Goal: Task Accomplishment & Management: Complete application form

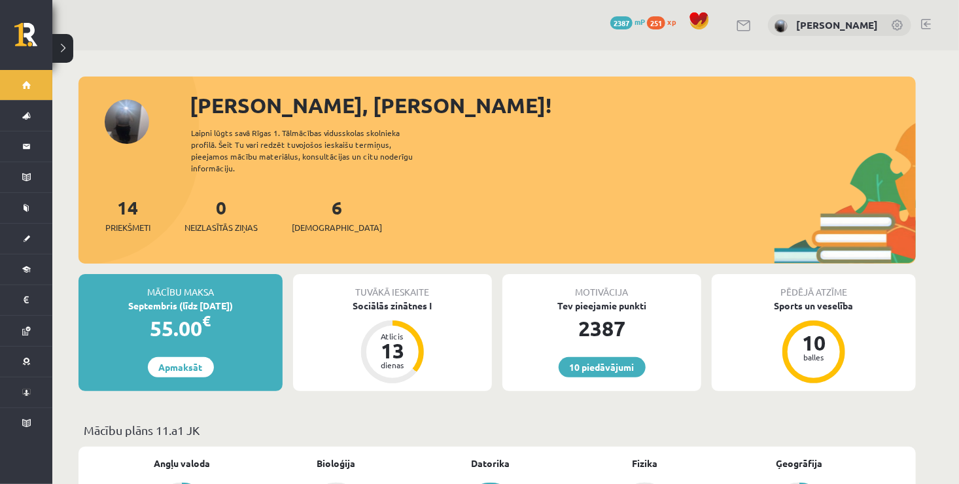
drag, startPoint x: 0, startPoint y: 0, endPoint x: 923, endPoint y: 157, distance: 936.6
click at [317, 207] on div "6 Ieskaites" at bounding box center [337, 214] width 90 height 41
click at [324, 221] on span "[DEMOGRAPHIC_DATA]" at bounding box center [337, 227] width 90 height 13
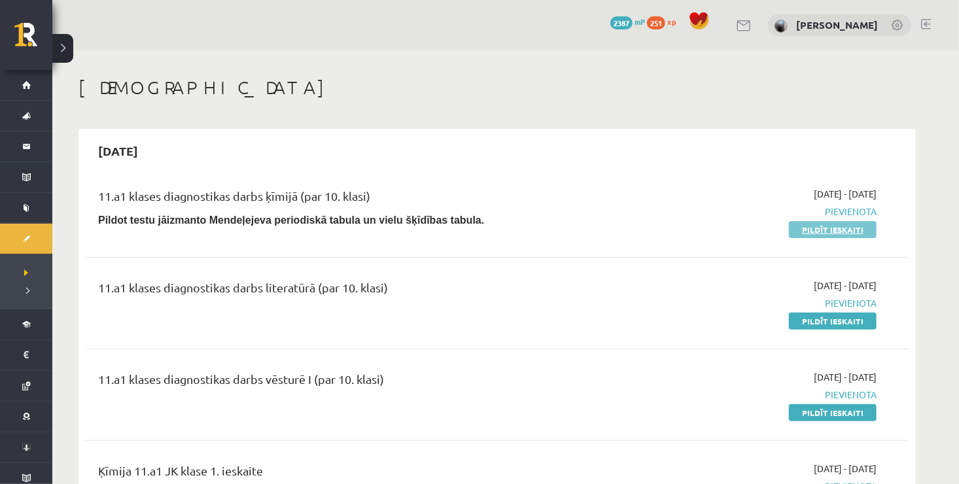
click at [823, 230] on link "Pildīt ieskaiti" at bounding box center [833, 229] width 88 height 17
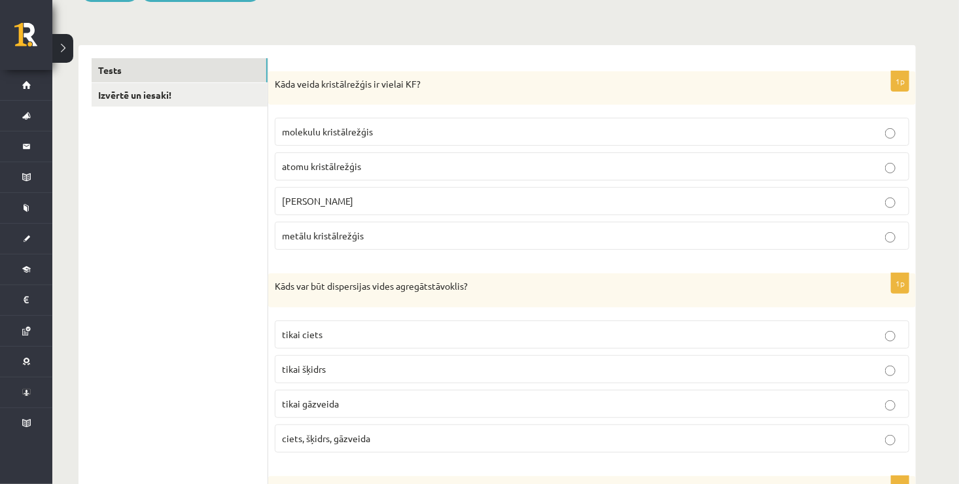
scroll to position [201, 0]
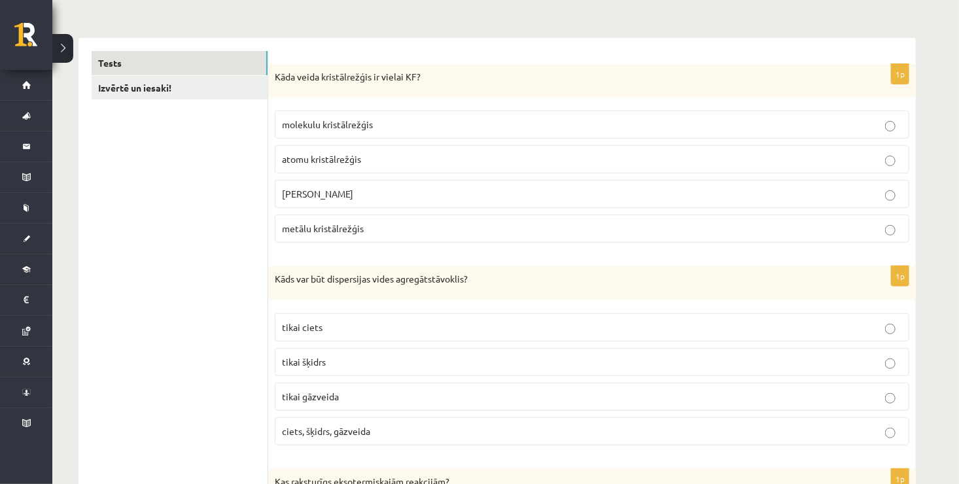
click at [394, 187] on p "jonu kristālrežģis" at bounding box center [592, 194] width 620 height 14
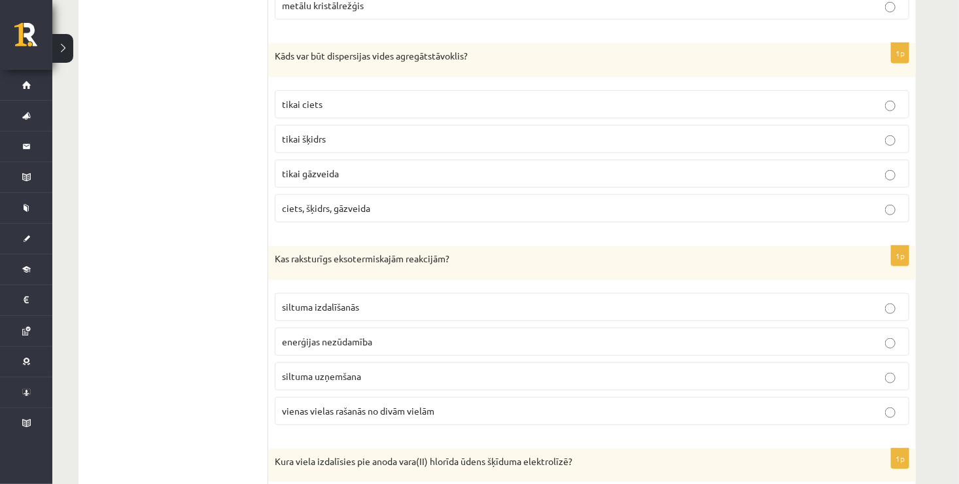
scroll to position [432, 0]
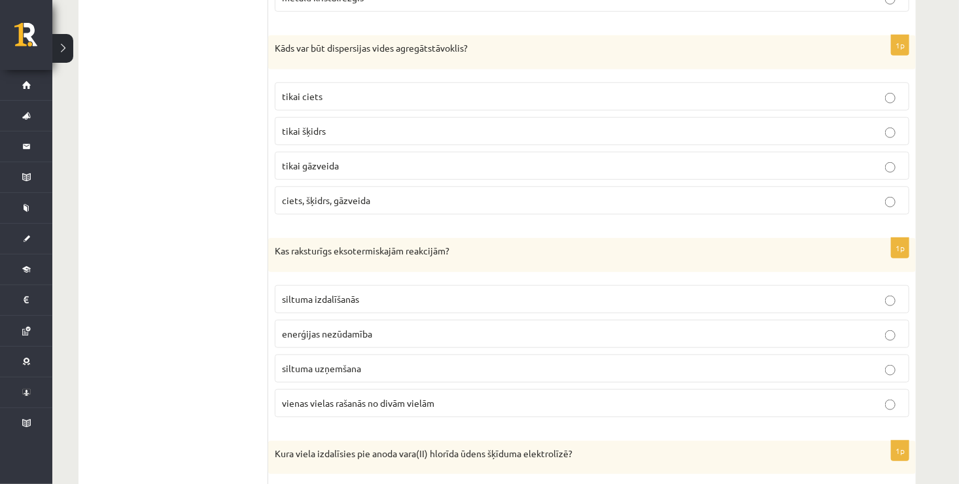
click at [372, 199] on p "ciets, šķidrs, gāzveida" at bounding box center [592, 201] width 620 height 14
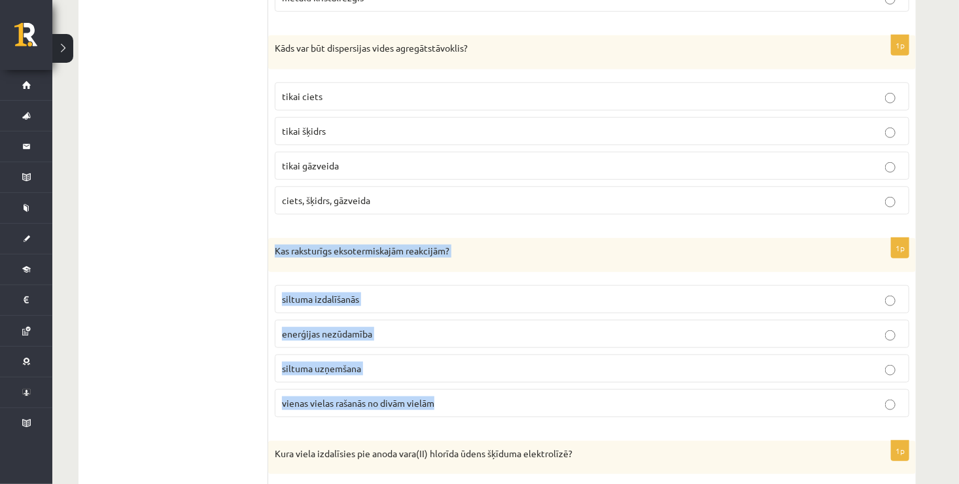
drag, startPoint x: 273, startPoint y: 247, endPoint x: 441, endPoint y: 402, distance: 228.6
click at [441, 402] on div "1p Kas raksturīgs eksotermiskajām reakcijām? siltuma izdalīšanās enerģijas nezū…" at bounding box center [591, 333] width 647 height 190
copy div "Kas raksturīgs eksotermiskajām reakcijām? siltuma izdalīšanās enerģijas nezūdam…"
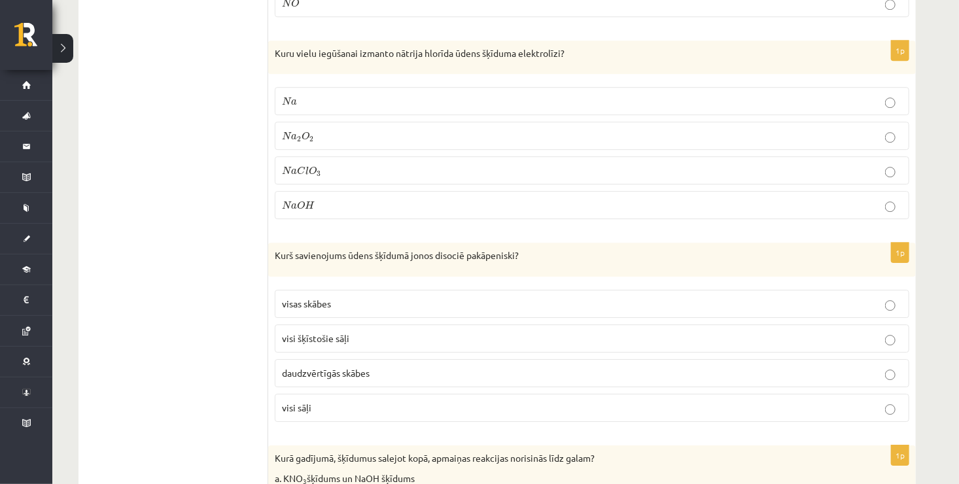
scroll to position [0, 0]
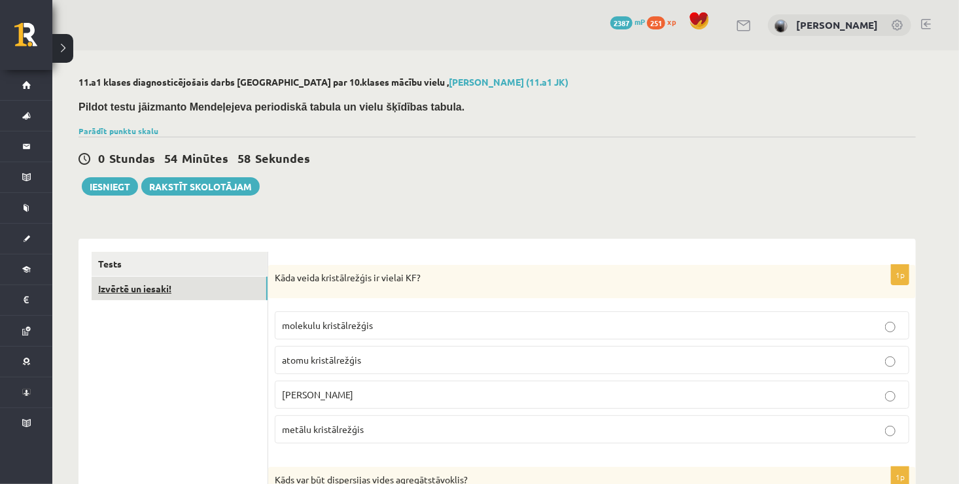
click at [165, 291] on link "Izvērtē un iesaki!" at bounding box center [180, 289] width 176 height 24
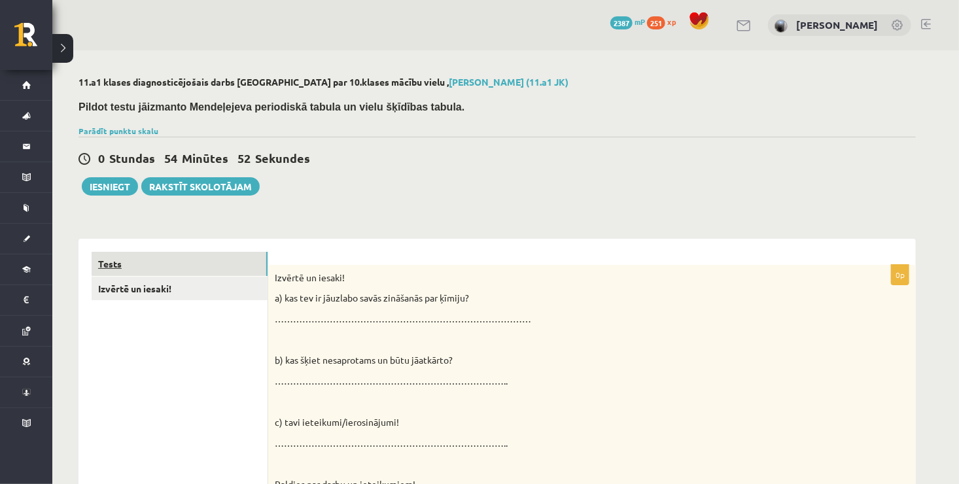
click at [186, 264] on link "Tests" at bounding box center [180, 264] width 176 height 24
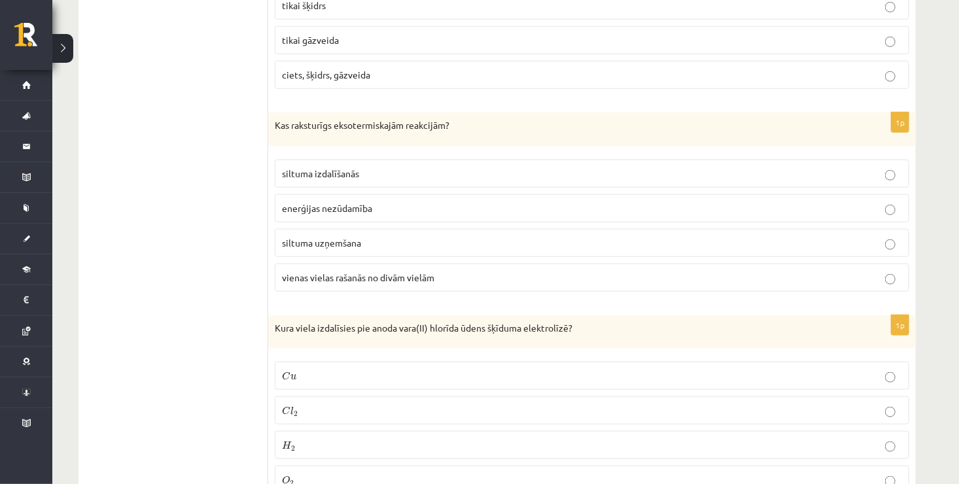
scroll to position [573, 0]
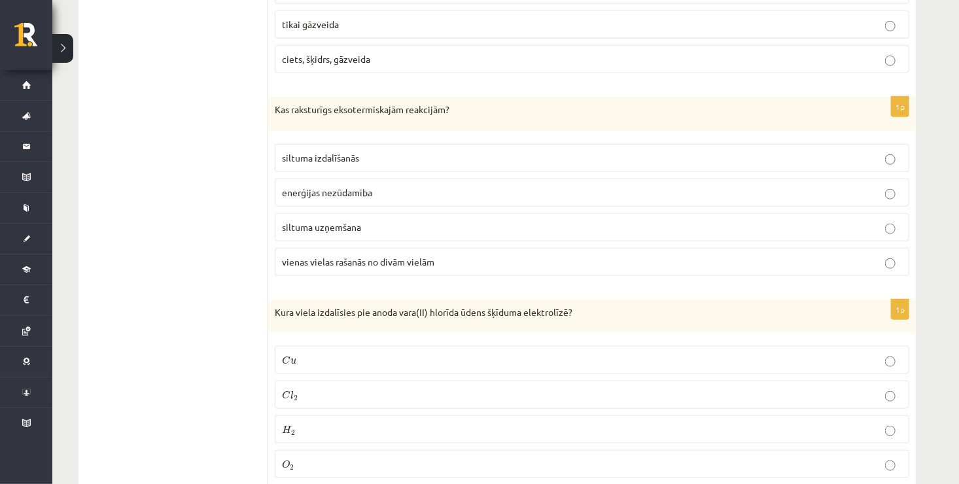
click at [418, 259] on span "vienas vielas rašanās no divām vielām" at bounding box center [358, 262] width 152 height 12
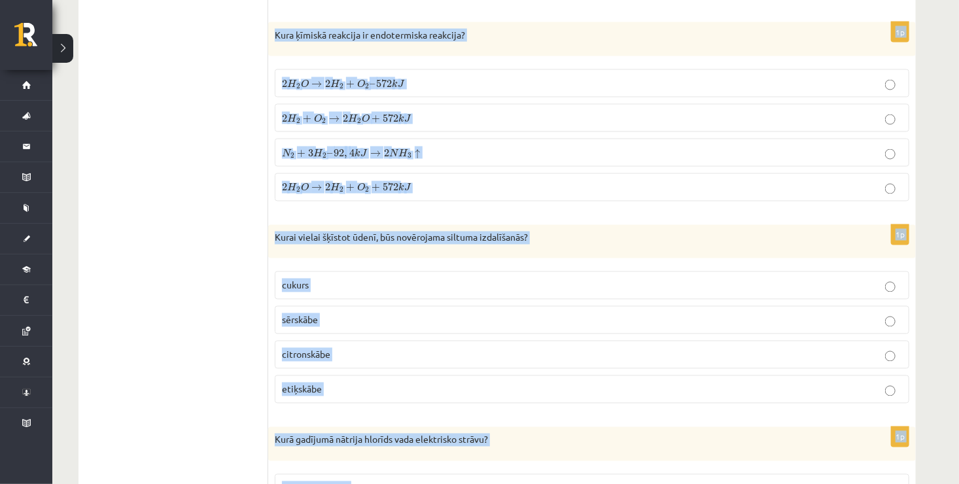
scroll to position [5965, 0]
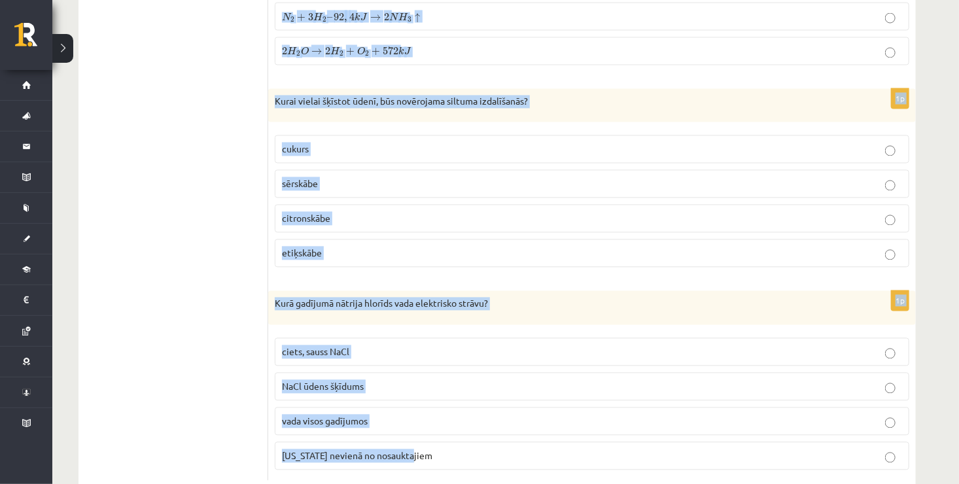
drag, startPoint x: 274, startPoint y: 149, endPoint x: 458, endPoint y: 460, distance: 361.8
copy form "Kura viela izdalīsies pie anoda vara(II) hlorīda ūdens šķīduma elektrolīzē? C u…"
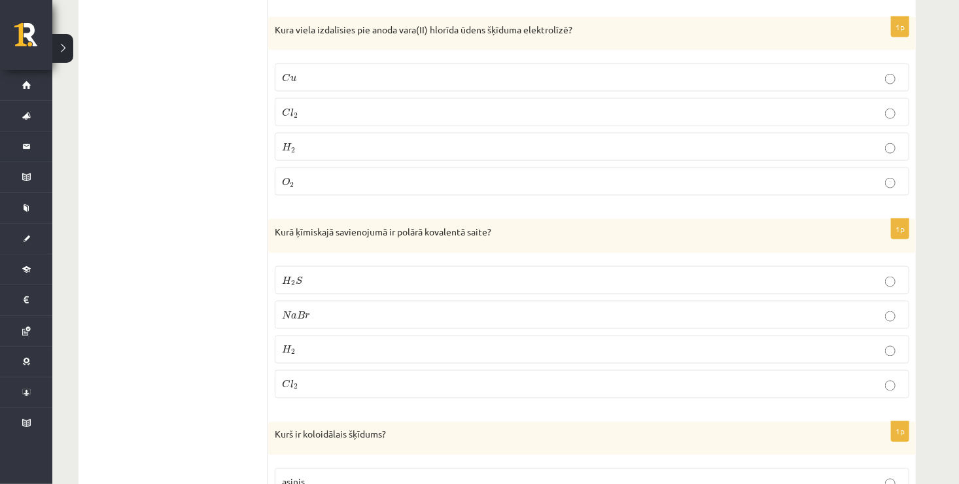
scroll to position [863, 0]
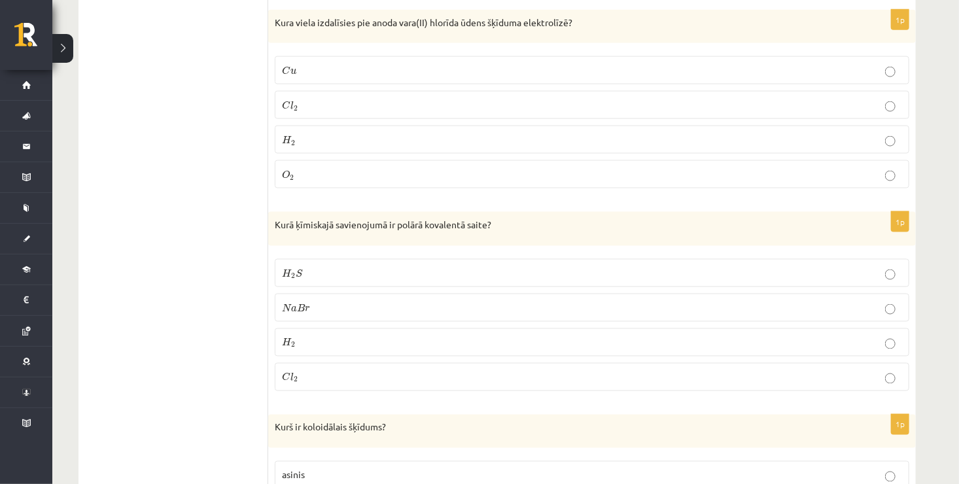
click at [475, 98] on p "C l 2 C l 2" at bounding box center [592, 105] width 620 height 14
click at [388, 266] on p "H 2 S H 2 S" at bounding box center [592, 273] width 620 height 14
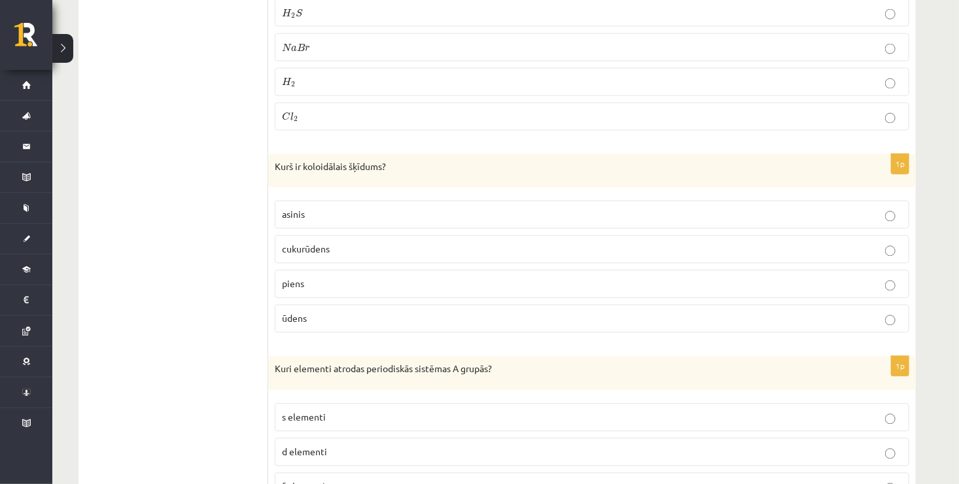
scroll to position [1138, 0]
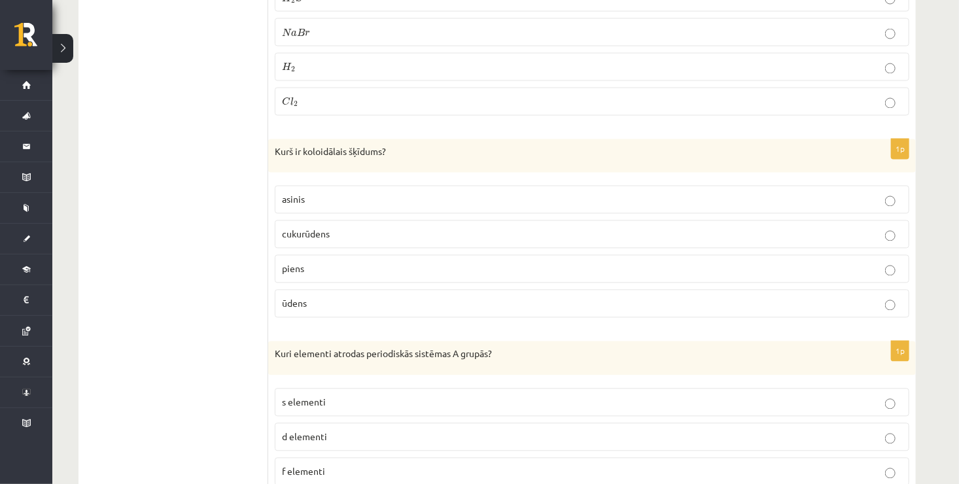
click at [468, 271] on label "piens" at bounding box center [592, 269] width 634 height 28
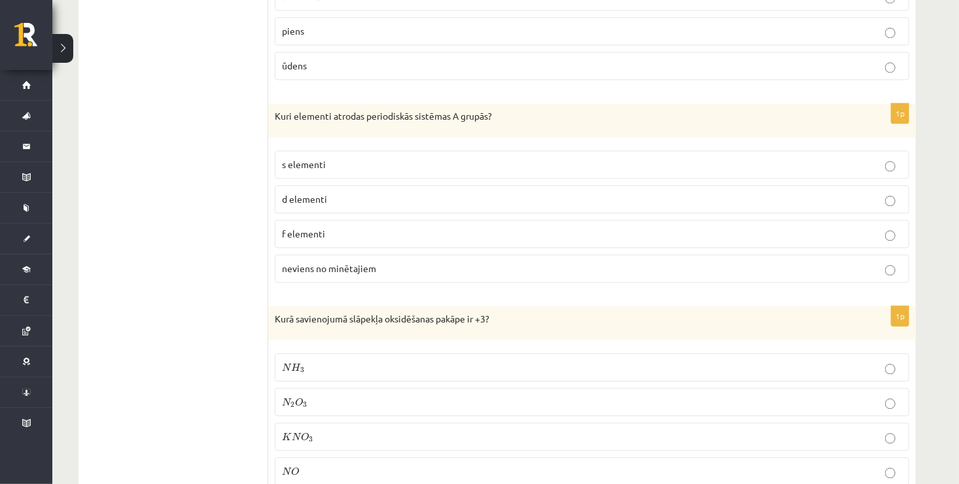
scroll to position [1391, 0]
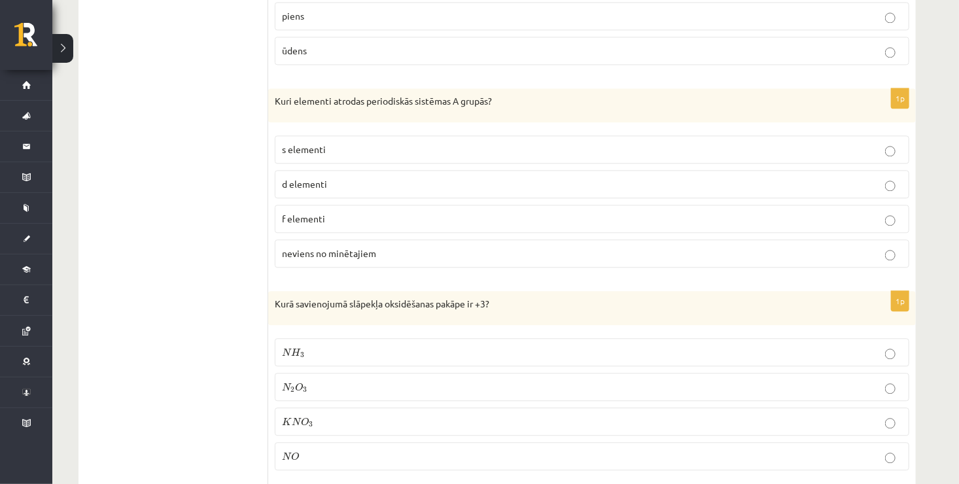
click at [425, 147] on p "s elementi" at bounding box center [592, 150] width 620 height 14
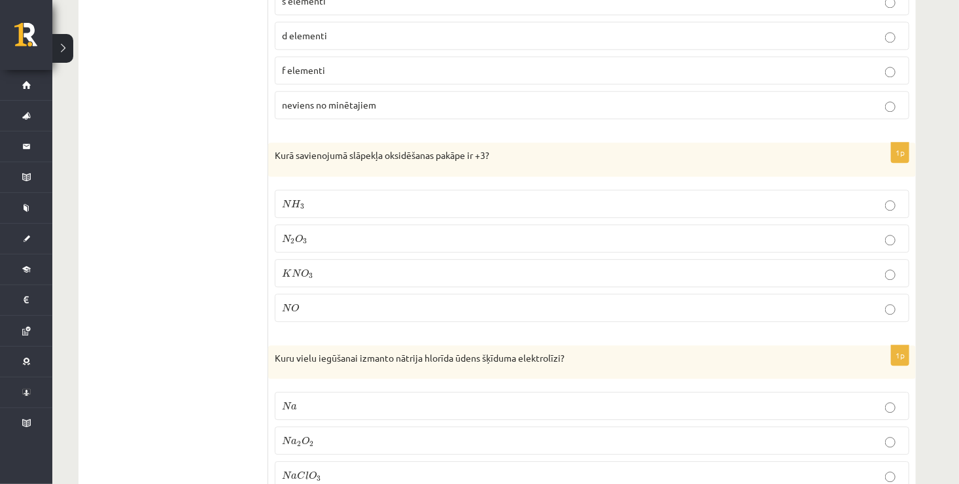
scroll to position [1547, 0]
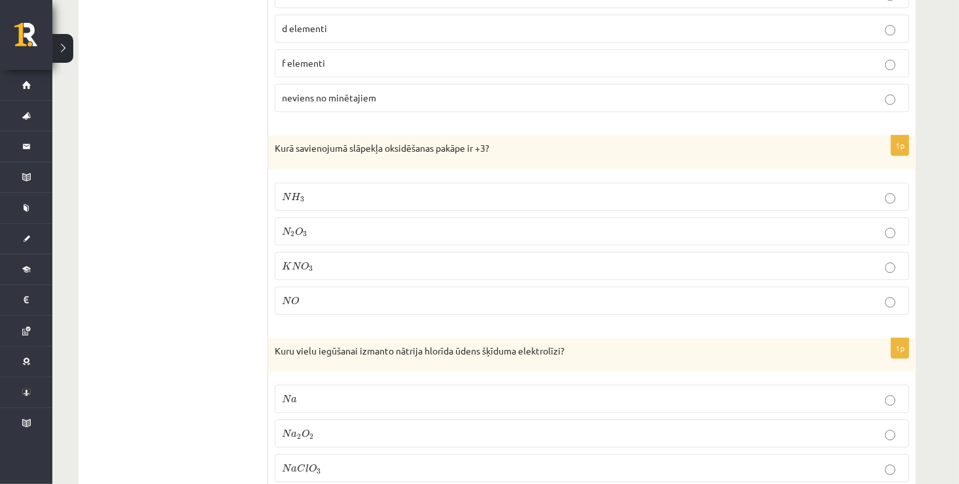
click at [358, 224] on p "N 2 O 3 N 2 O 3" at bounding box center [592, 231] width 620 height 14
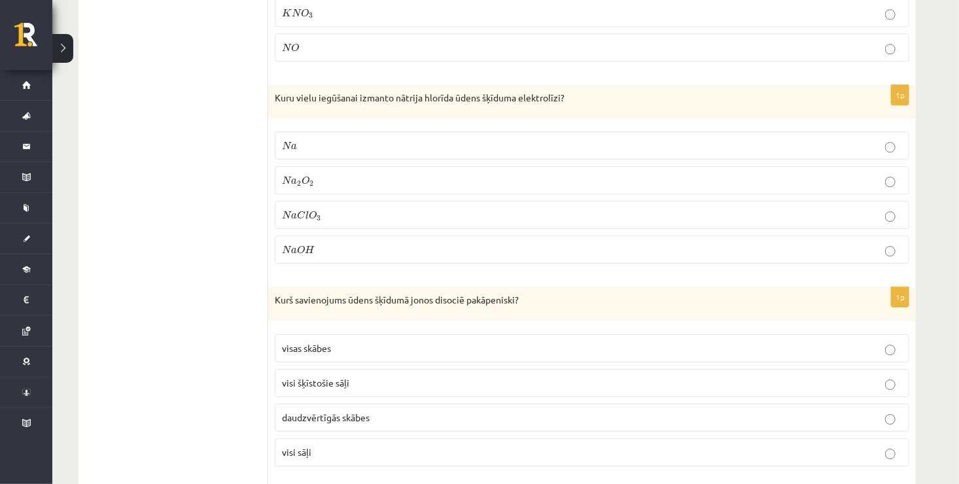
scroll to position [1792, 0]
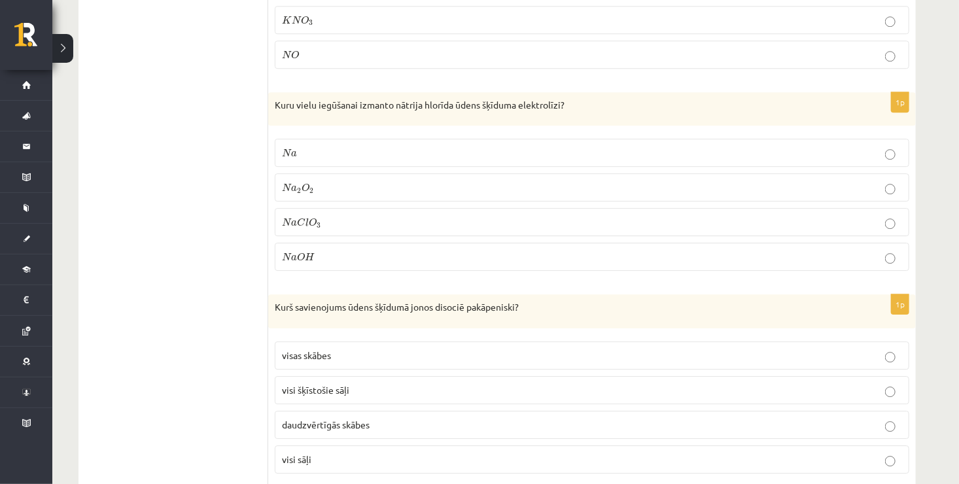
click at [830, 250] on p "N a O H N a O H" at bounding box center [592, 257] width 620 height 14
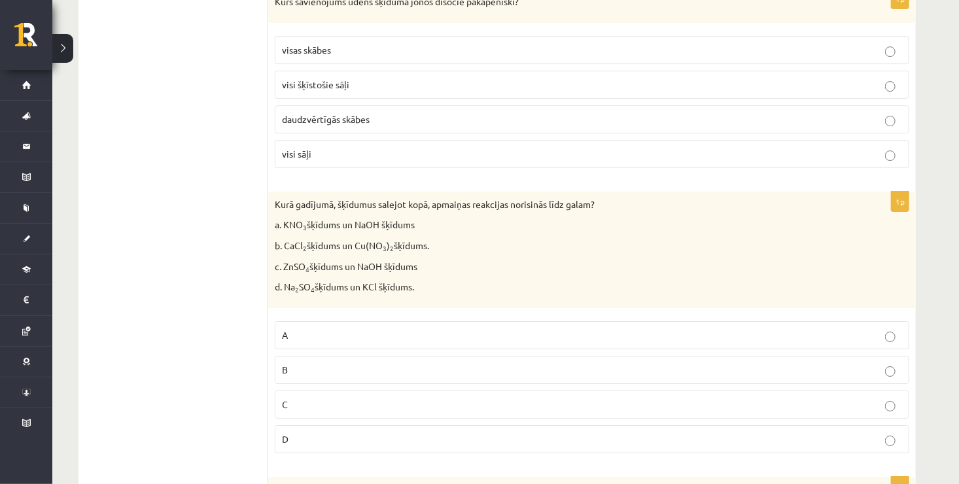
scroll to position [1993, 0]
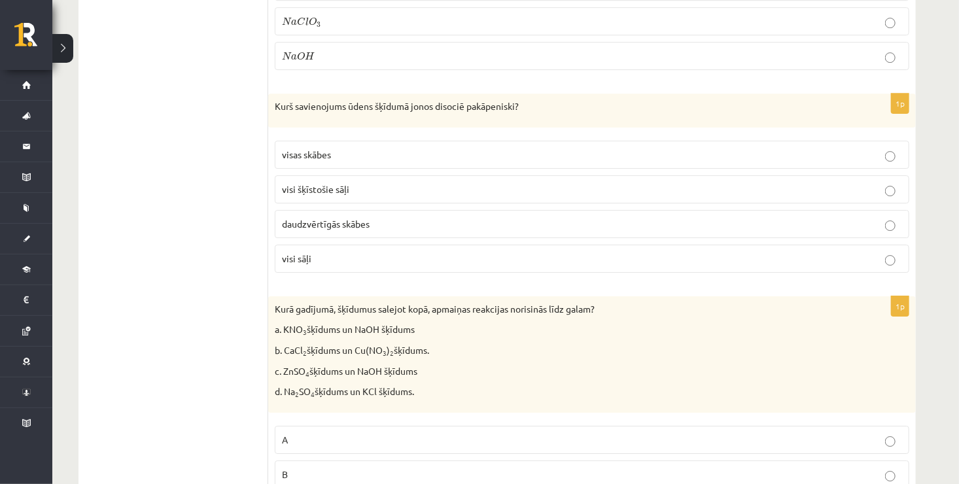
click at [512, 217] on p "daudzvērtīgās skābes" at bounding box center [592, 224] width 620 height 14
drag, startPoint x: 958, startPoint y: 163, endPoint x: 965, endPoint y: 177, distance: 15.8
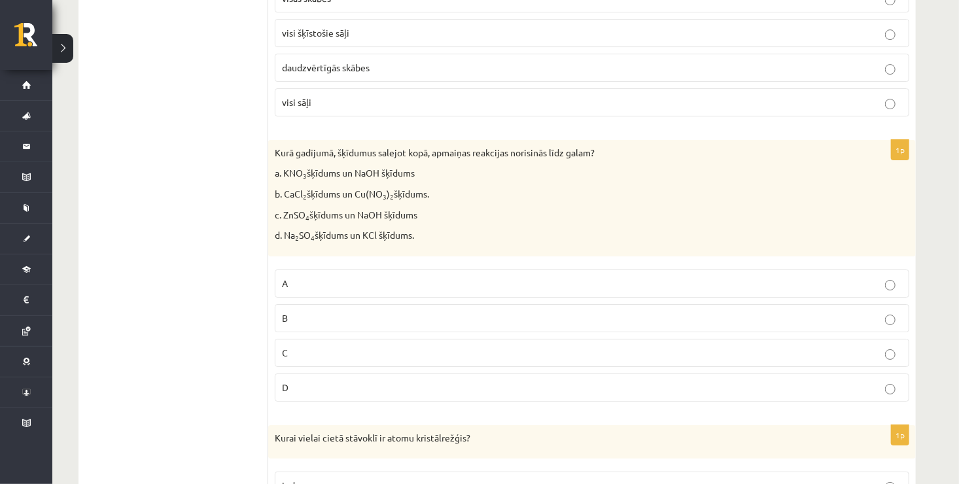
scroll to position [2157, 0]
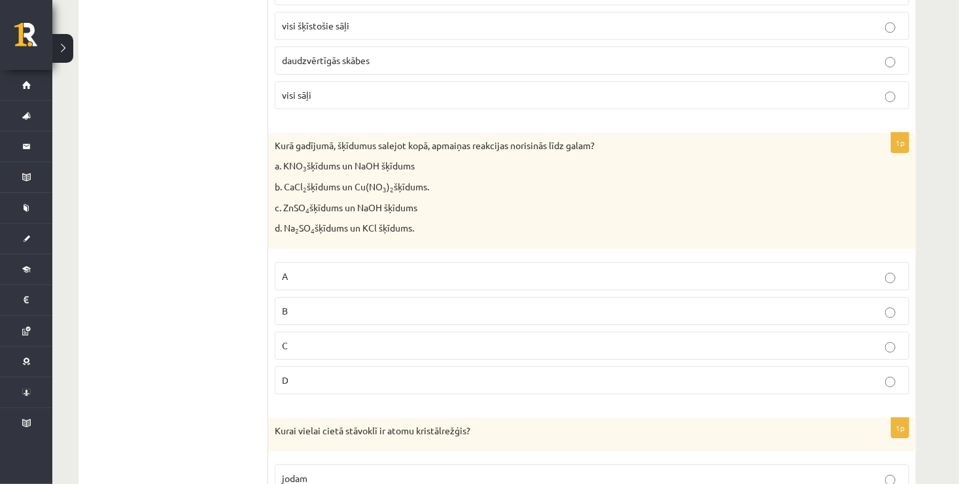
click at [459, 339] on p "C" at bounding box center [592, 346] width 620 height 14
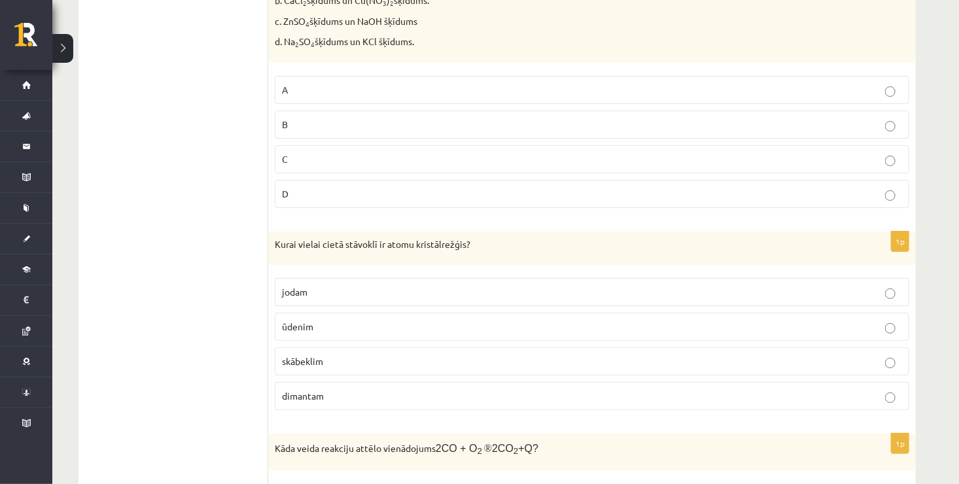
scroll to position [2432, 0]
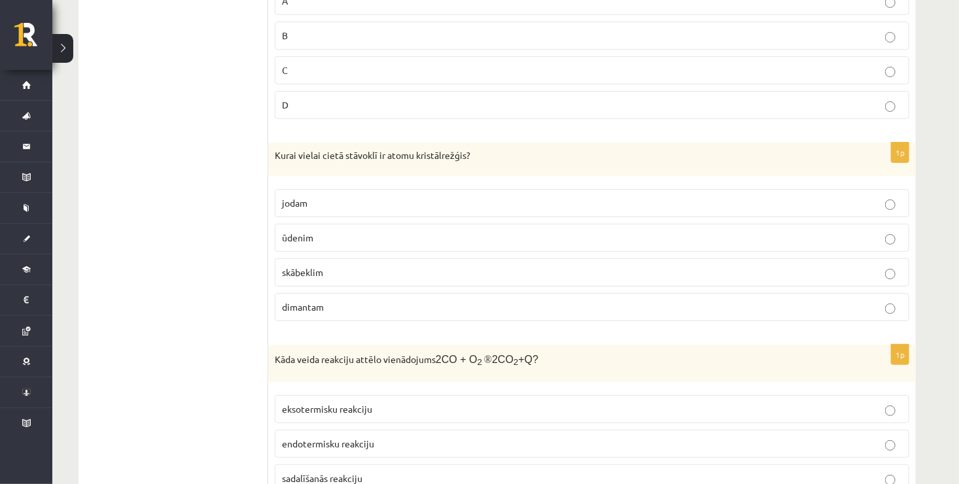
click at [440, 300] on p "dimantam" at bounding box center [592, 307] width 620 height 14
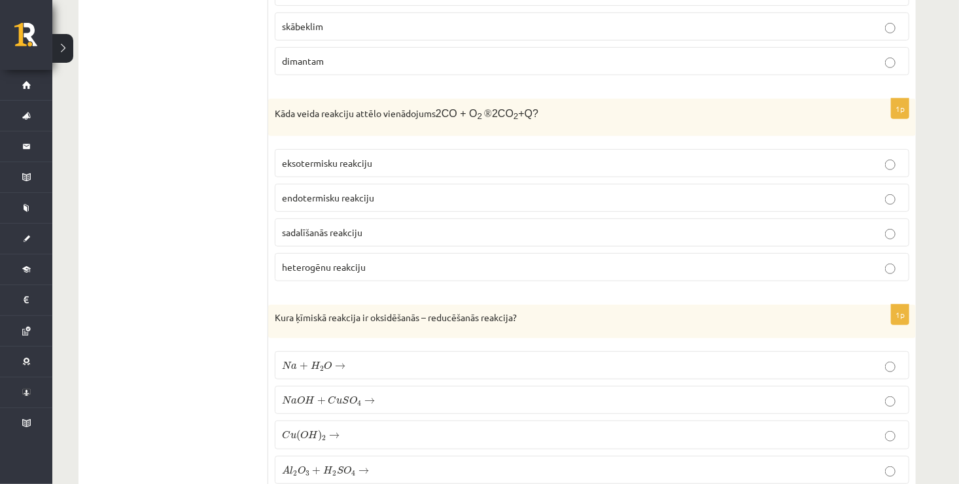
scroll to position [2729, 0]
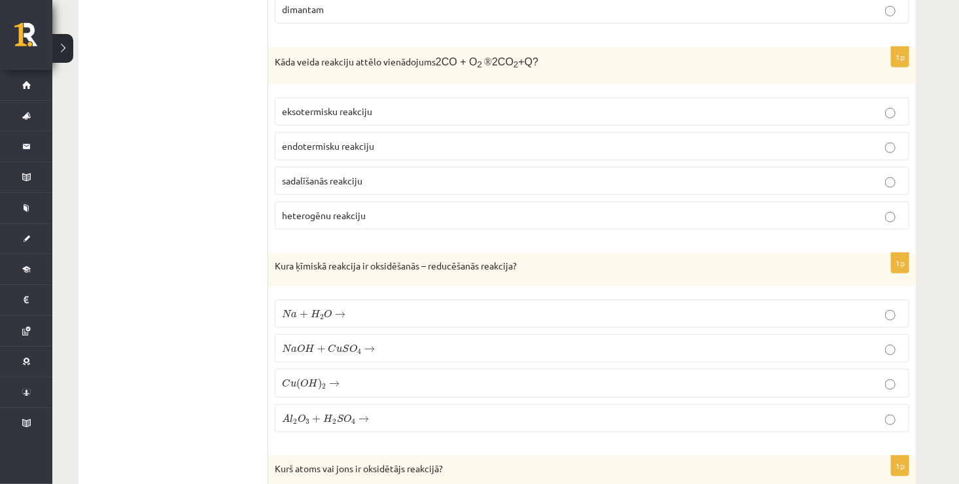
click at [358, 105] on span "eksotermisku reakciju" at bounding box center [327, 111] width 90 height 12
click at [396, 307] on p "N a + H 2 O → N a + H 2 O →" at bounding box center [592, 314] width 620 height 14
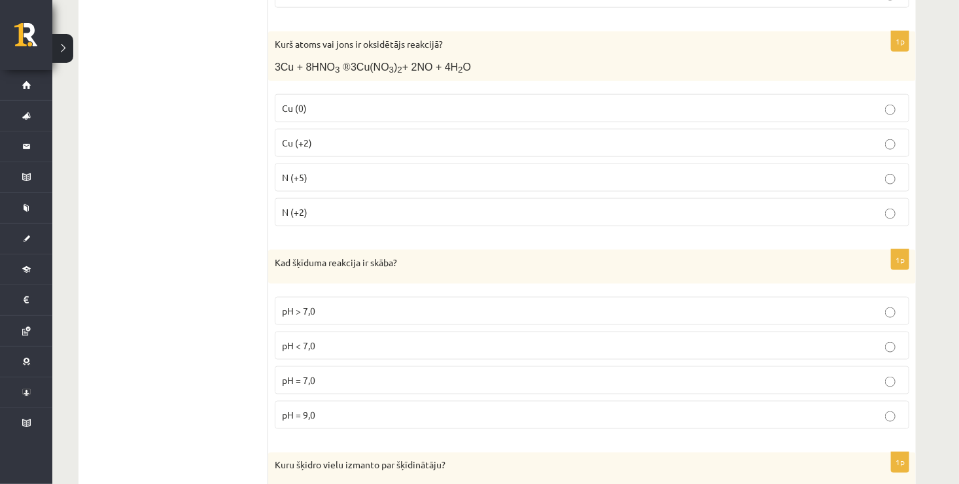
scroll to position [3131, 0]
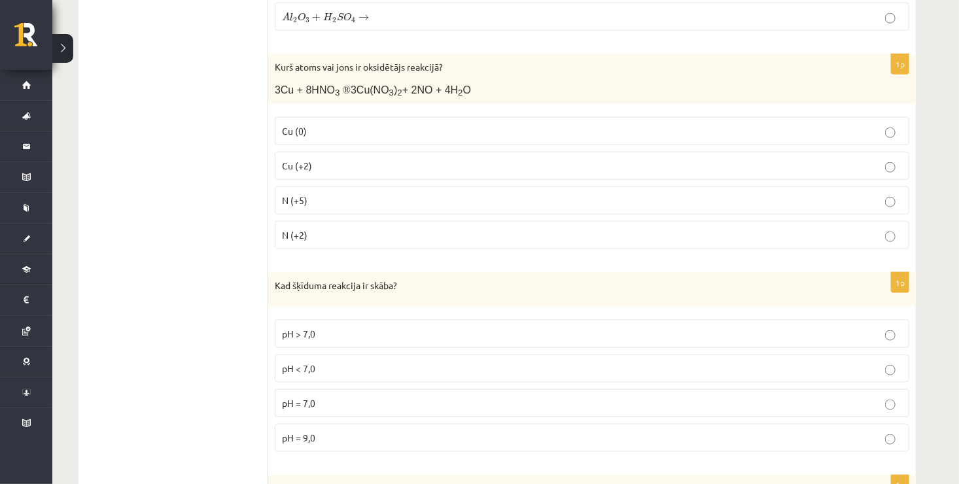
click at [339, 194] on p "N (+5)" at bounding box center [592, 201] width 620 height 14
click at [371, 362] on label "pH < 7,0" at bounding box center [592, 368] width 634 height 28
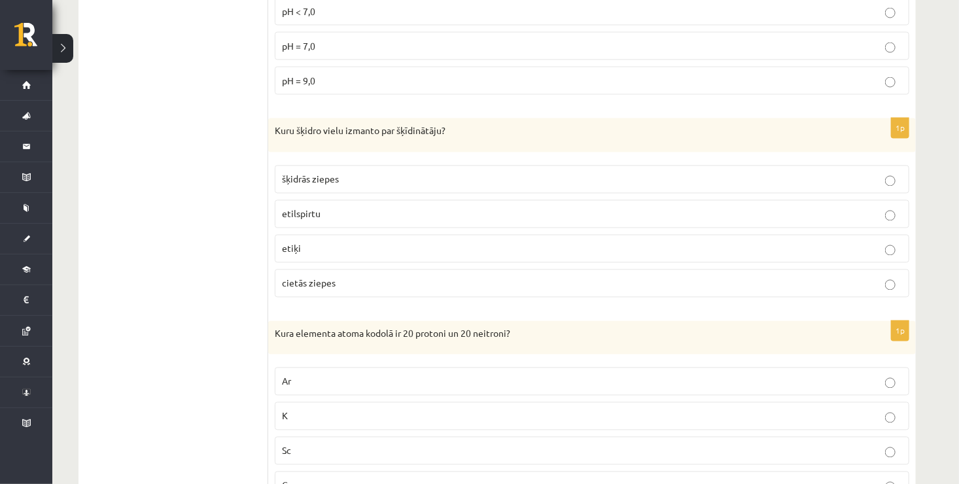
scroll to position [3496, 0]
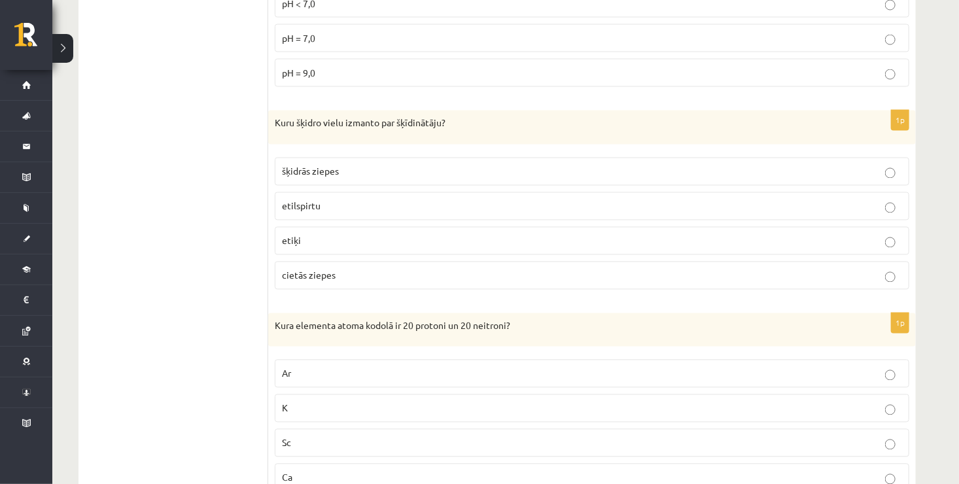
click at [463, 199] on p "etilspirtu" at bounding box center [592, 206] width 620 height 14
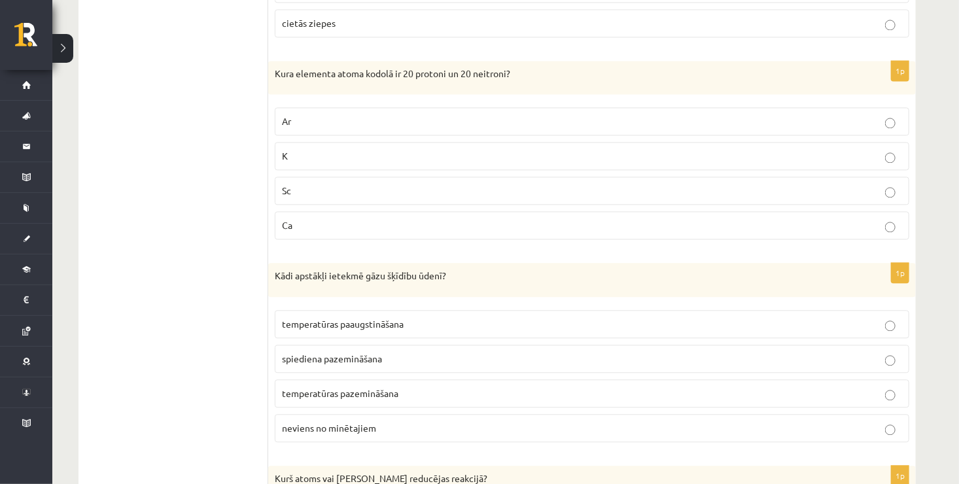
scroll to position [3741, 0]
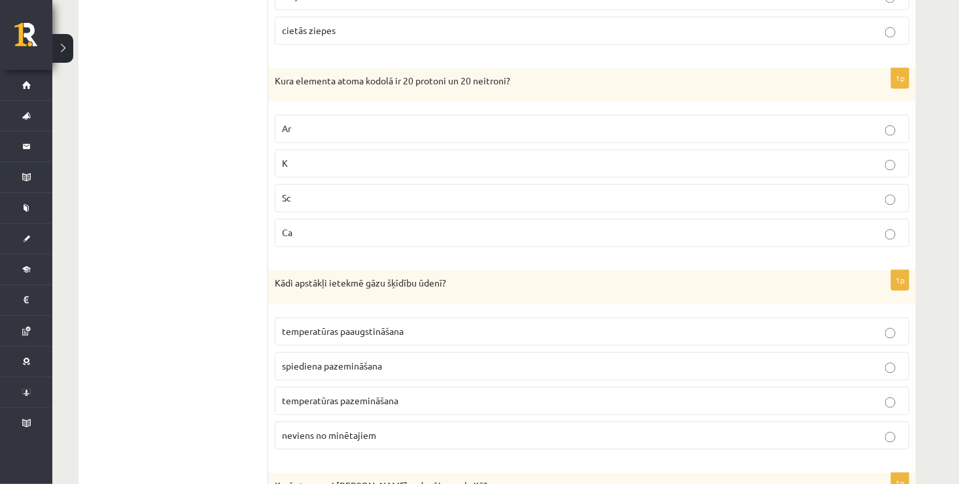
click at [351, 218] on label "Ca" at bounding box center [592, 232] width 634 height 28
click at [385, 394] on span "temperatūras pazemināšana" at bounding box center [340, 400] width 116 height 12
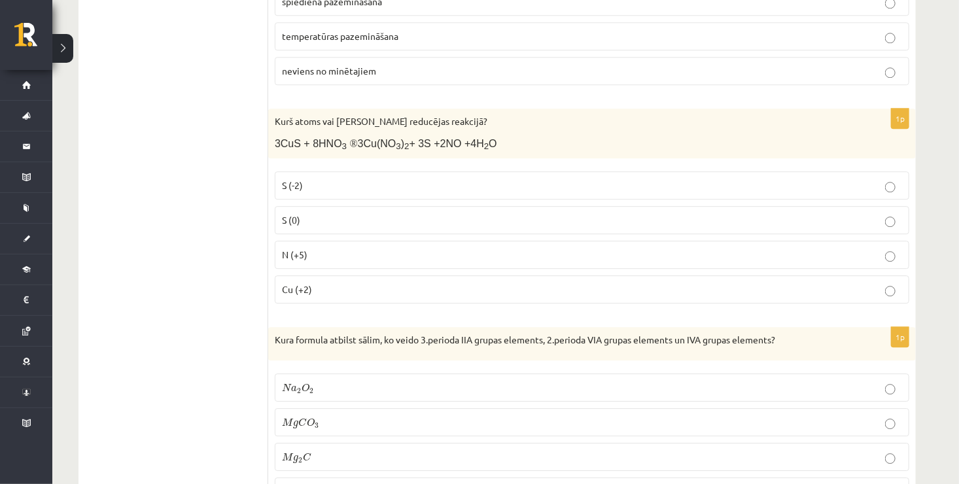
scroll to position [4143, 0]
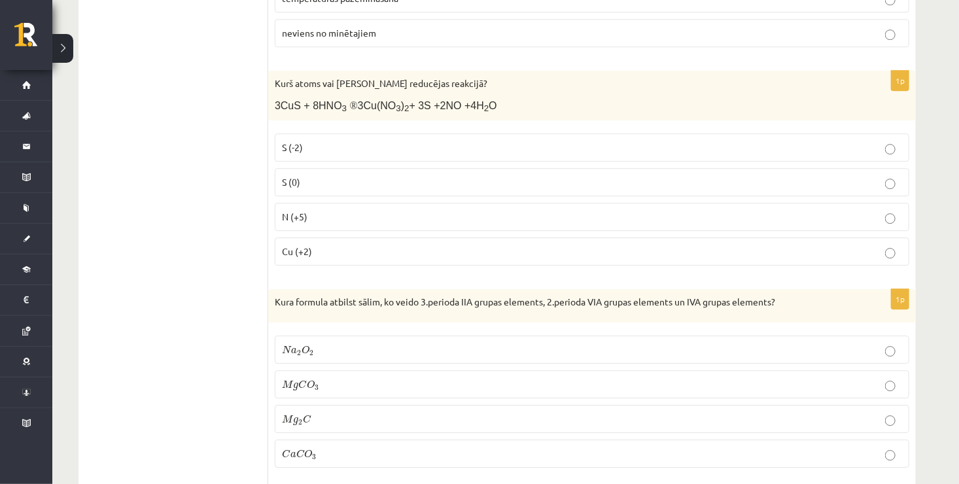
click at [359, 203] on label "N (+5)" at bounding box center [592, 217] width 634 height 28
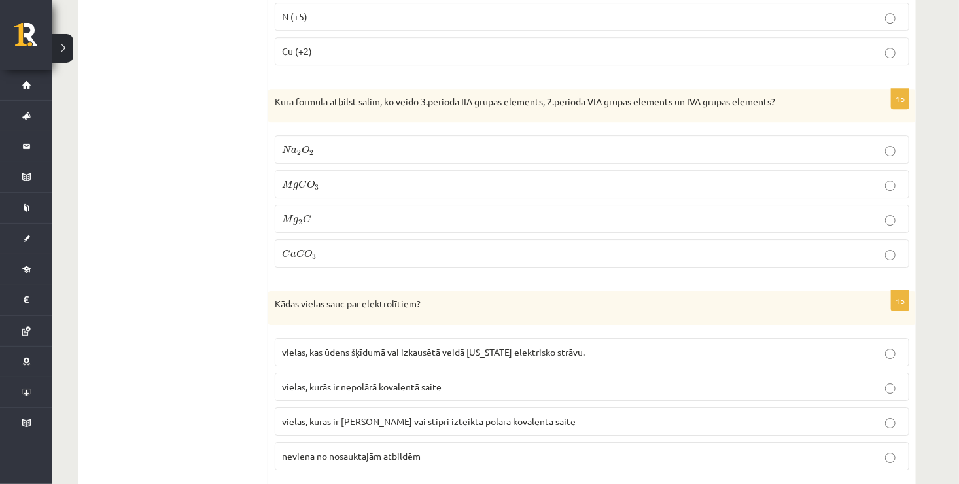
scroll to position [4351, 0]
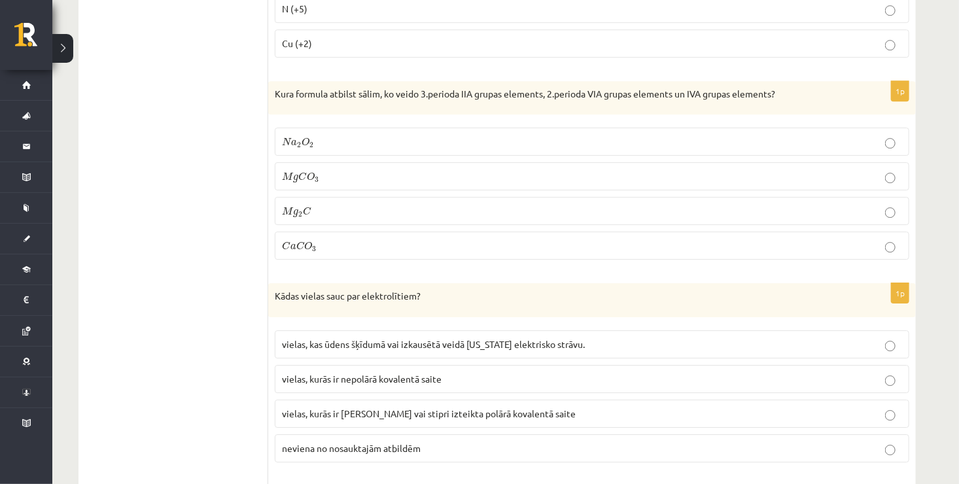
click at [327, 231] on label "C a C O 3 C a C O 3" at bounding box center [592, 245] width 634 height 28
click at [730, 169] on p "M g C O 3 M g C O 3" at bounding box center [592, 176] width 620 height 14
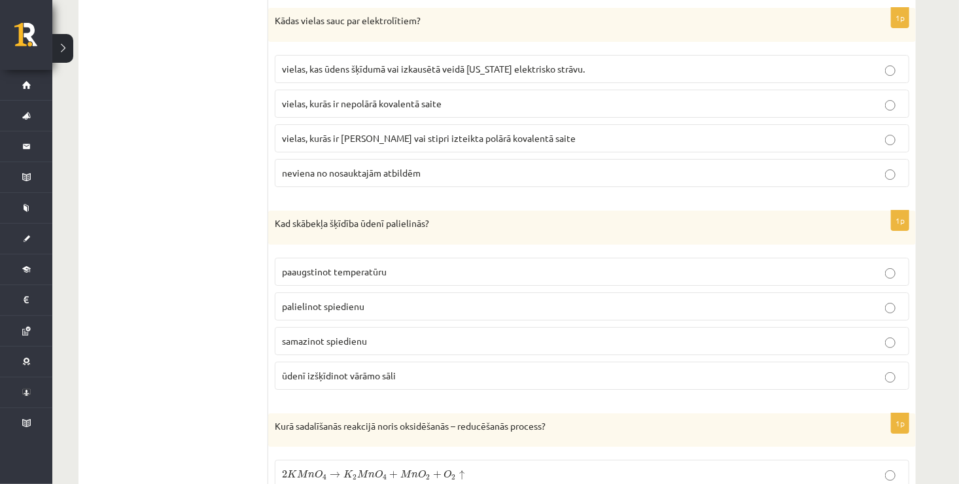
scroll to position [4685, 0]
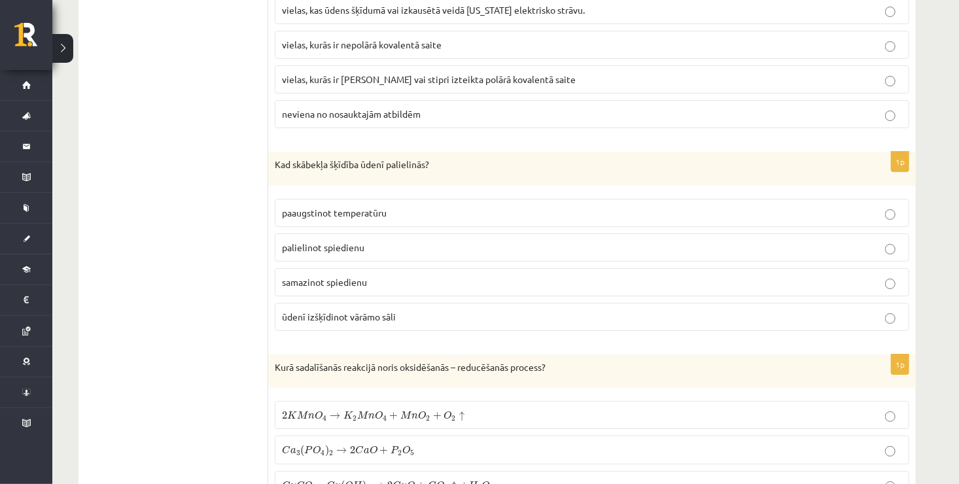
click at [515, 73] on span "vielas, kurās ir jonu saite vai stipri izteikta polārā kovalentā saite" at bounding box center [429, 79] width 294 height 12
click at [386, 207] on span "paaugstinot temperatūru" at bounding box center [334, 213] width 105 height 12
click at [393, 241] on p "palielinot spiedienu" at bounding box center [592, 248] width 620 height 14
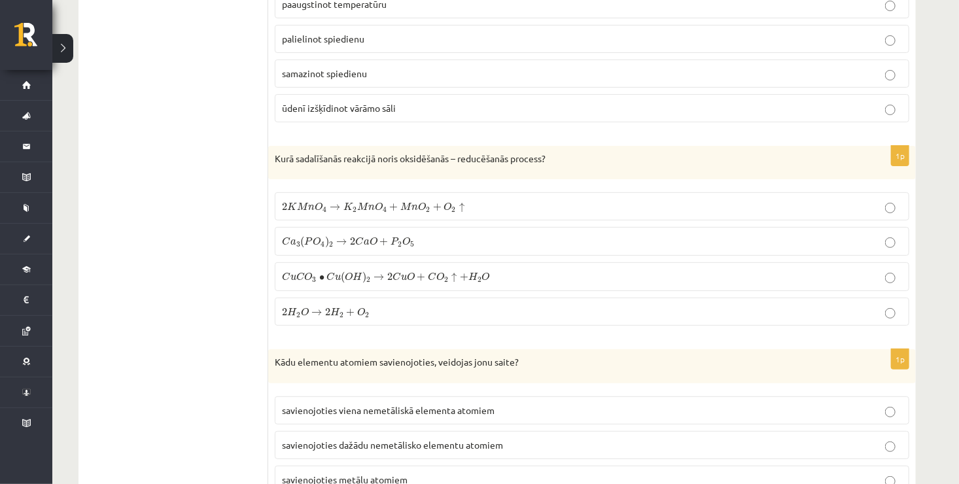
scroll to position [4946, 0]
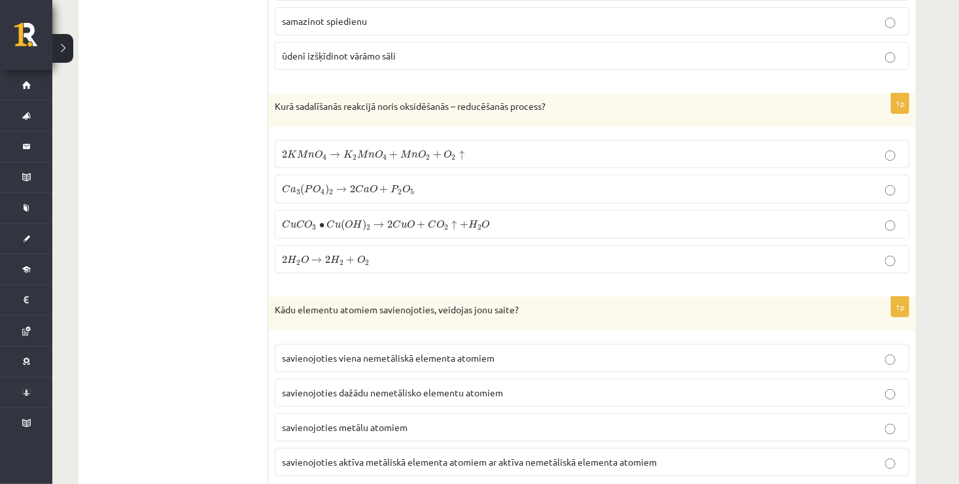
click at [487, 147] on p "2 K M n O 4 → K 2 M n O 4 + M n O 2 + O 2 ↑ 2 K M n O 4 → K 2 M n O 4 + M n O 2…" at bounding box center [592, 154] width 620 height 14
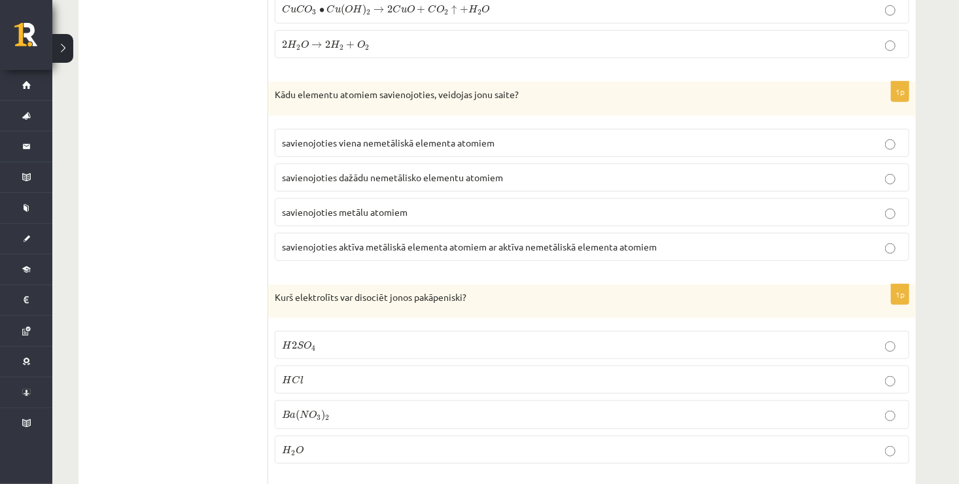
scroll to position [5221, 0]
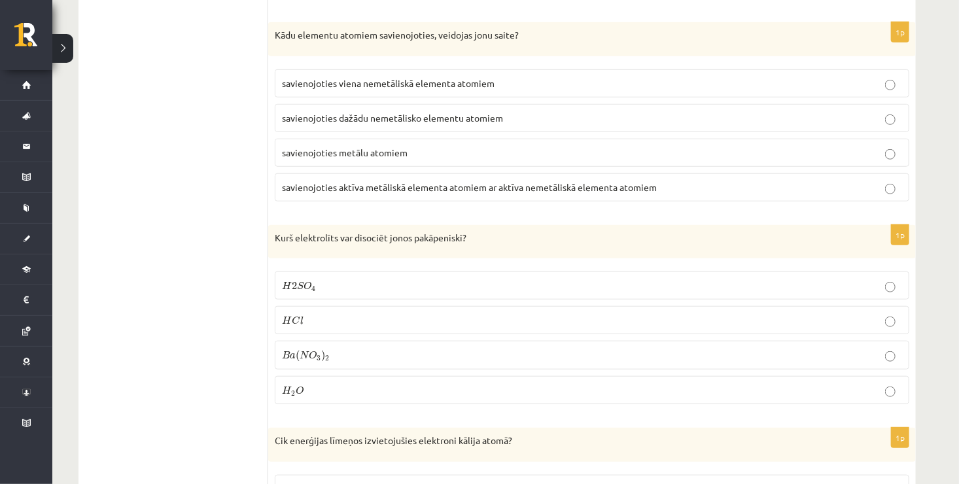
click at [460, 139] on label "savienojoties metālu atomiem" at bounding box center [592, 153] width 634 height 28
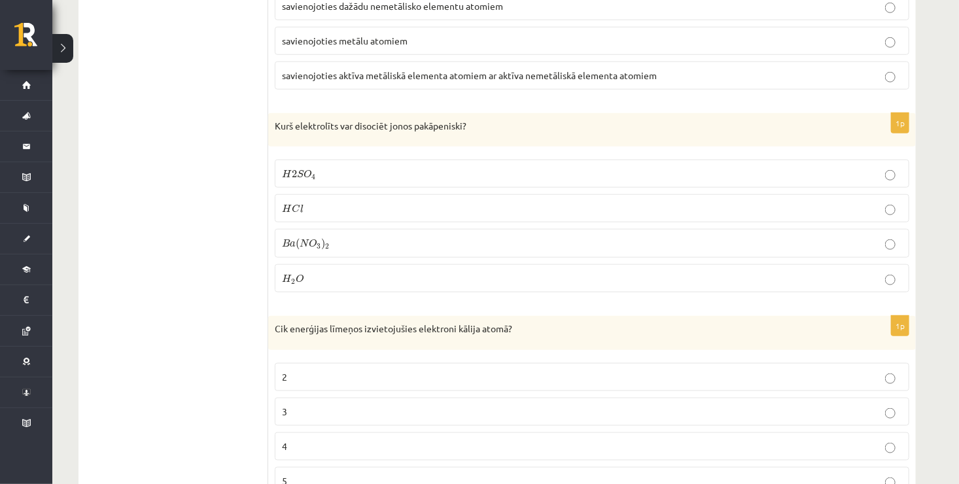
scroll to position [5310, 0]
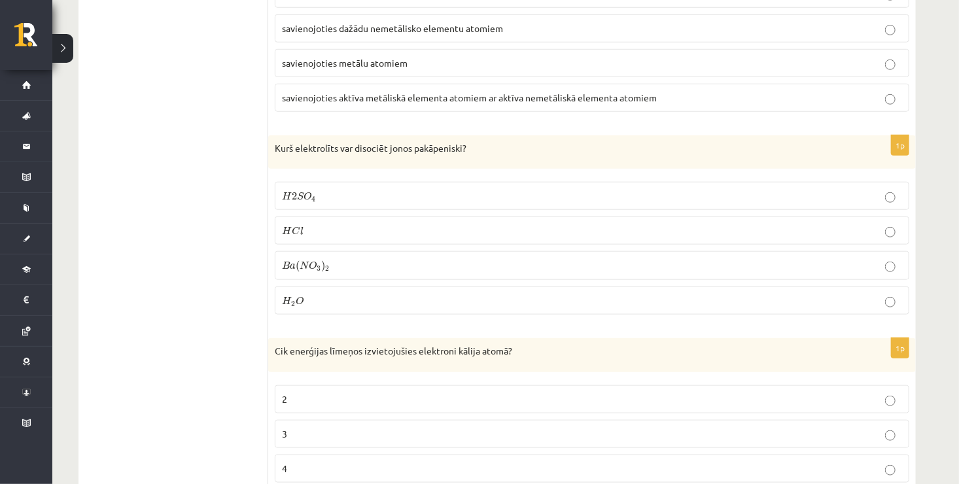
click at [333, 189] on p "H 2 S O 4 H 2 S O 4" at bounding box center [592, 196] width 620 height 14
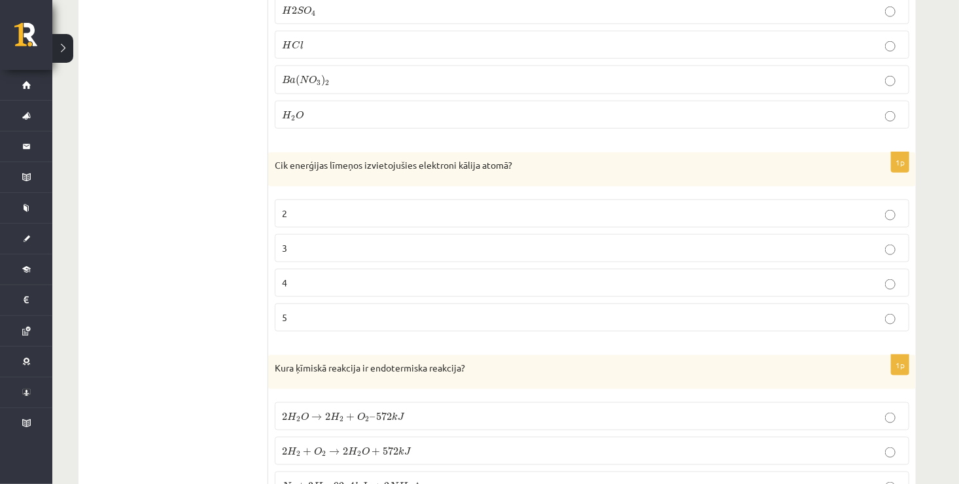
scroll to position [5548, 0]
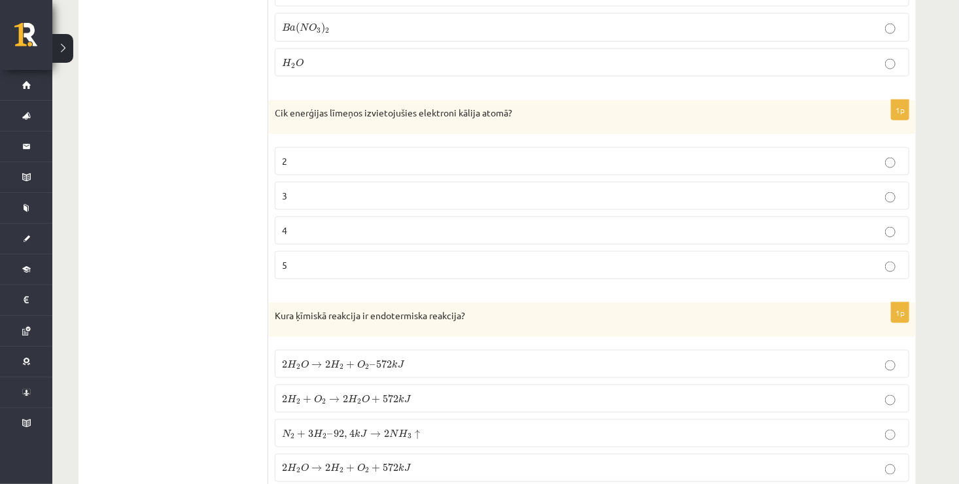
click at [338, 224] on p "4" at bounding box center [592, 231] width 620 height 14
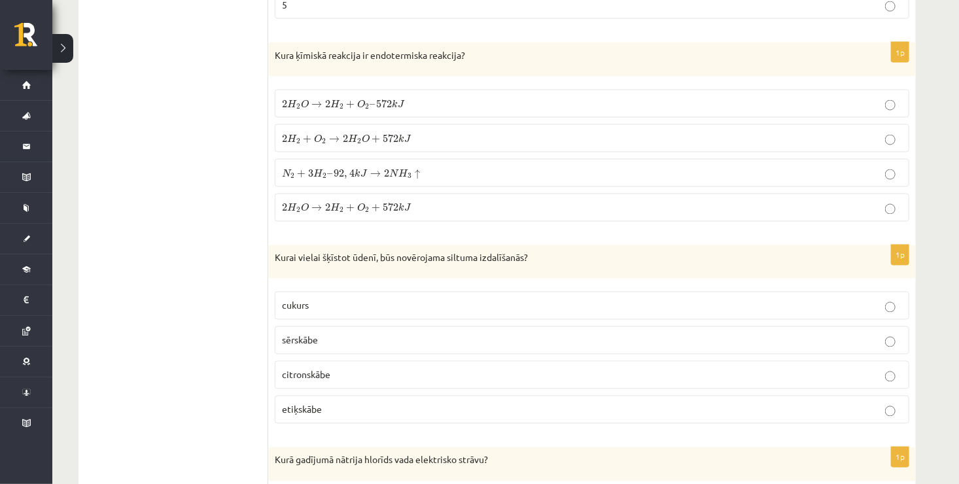
scroll to position [5794, 0]
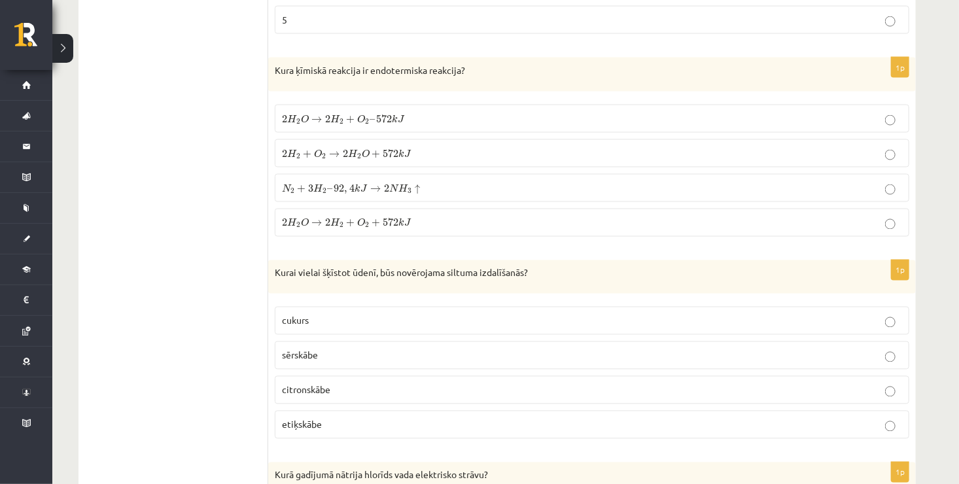
click at [364, 149] on span "O" at bounding box center [366, 153] width 8 height 9
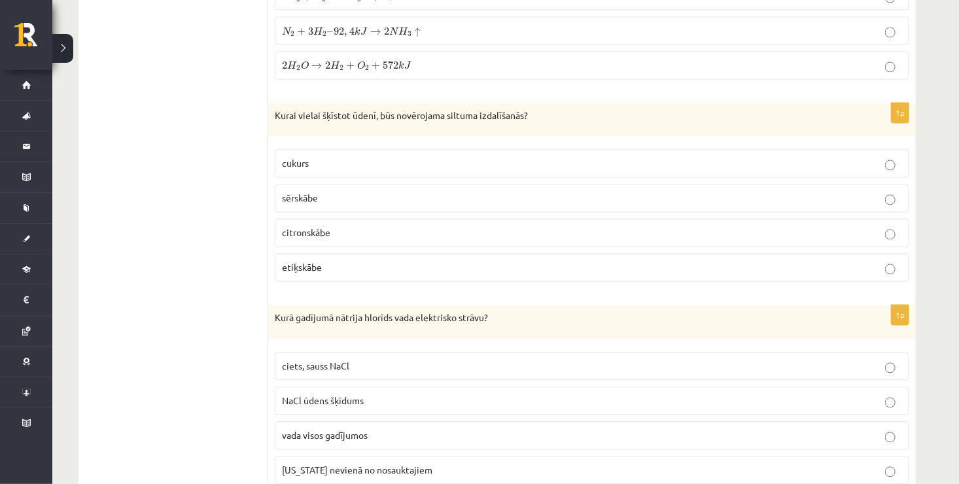
scroll to position [5965, 0]
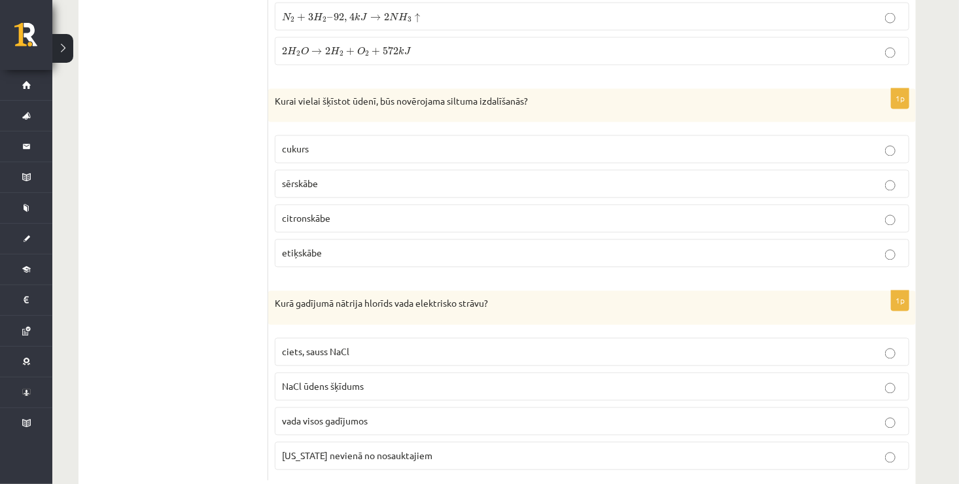
click at [337, 212] on p "citronskābe" at bounding box center [592, 219] width 620 height 14
click at [395, 450] on span "nevada nevienā no nosauktajiem" at bounding box center [357, 456] width 150 height 12
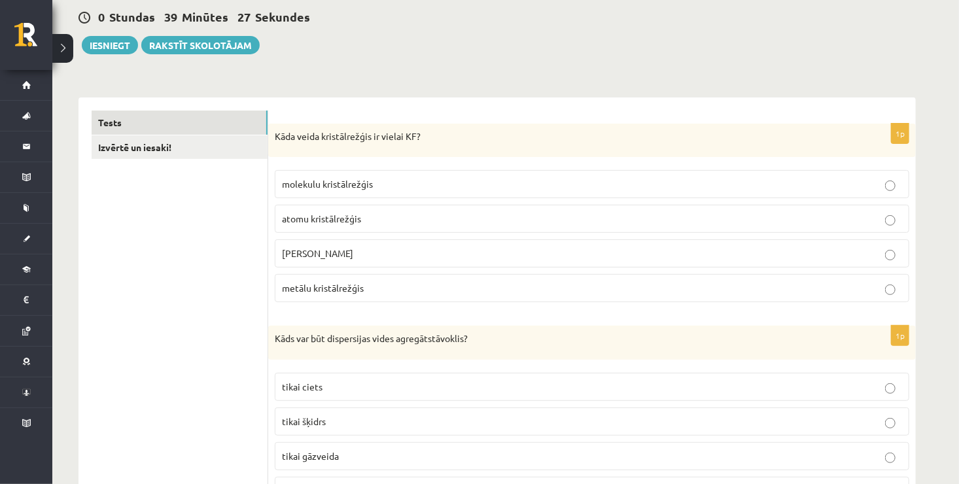
scroll to position [0, 0]
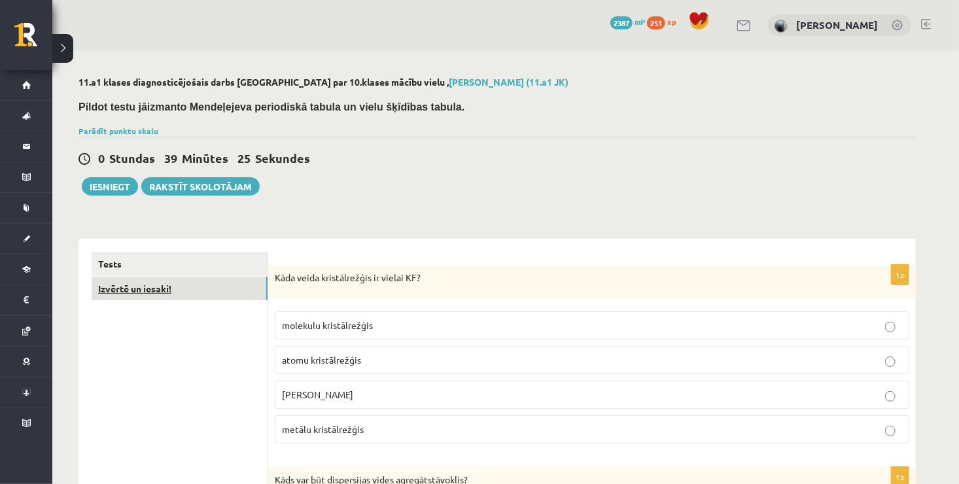
click at [116, 281] on link "Izvērtē un iesaki!" at bounding box center [180, 289] width 176 height 24
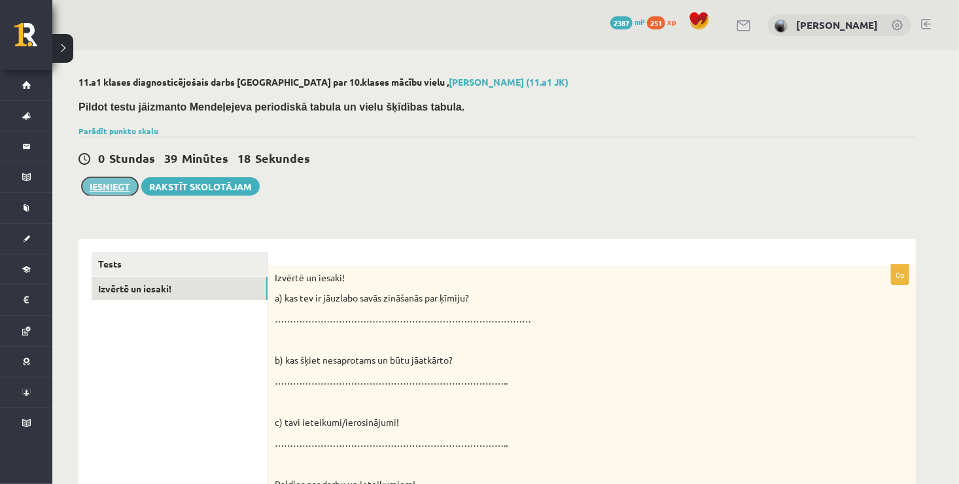
click at [121, 185] on button "Iesniegt" at bounding box center [110, 186] width 56 height 18
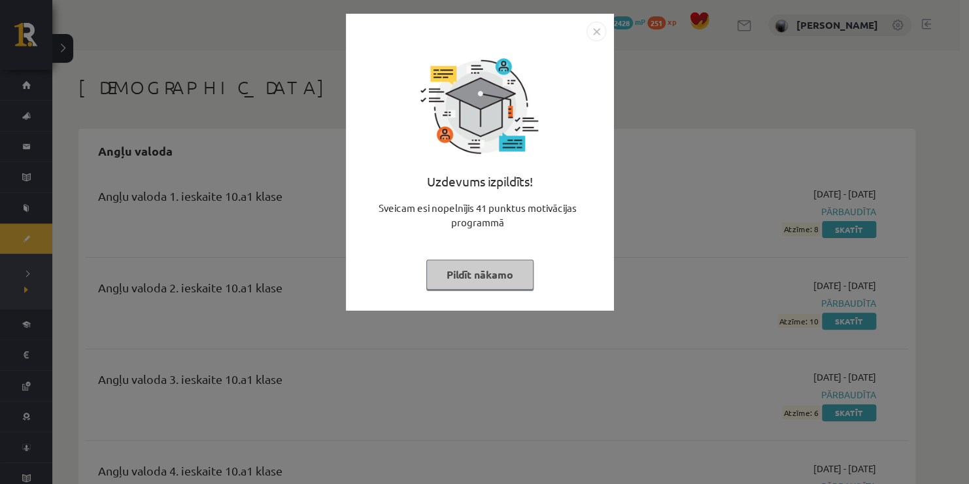
click at [485, 281] on button "Pildīt nākamo" at bounding box center [479, 275] width 107 height 30
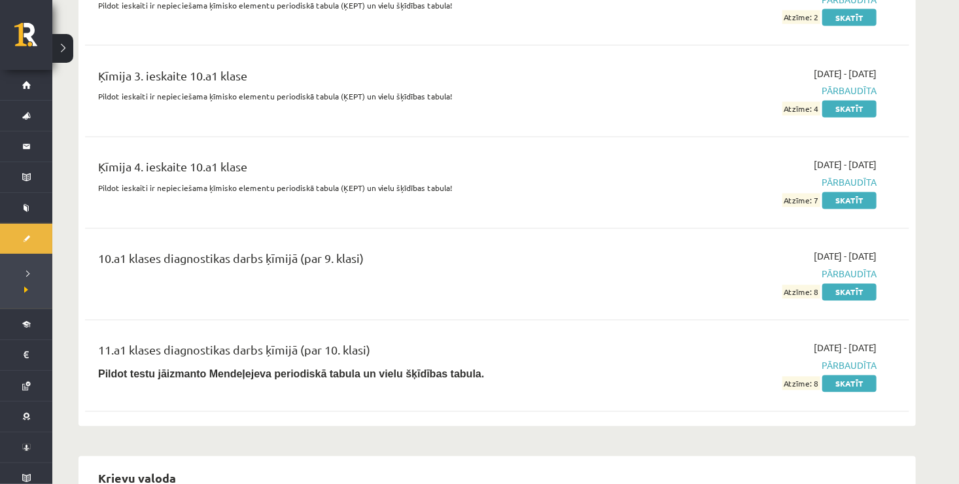
scroll to position [3505, 0]
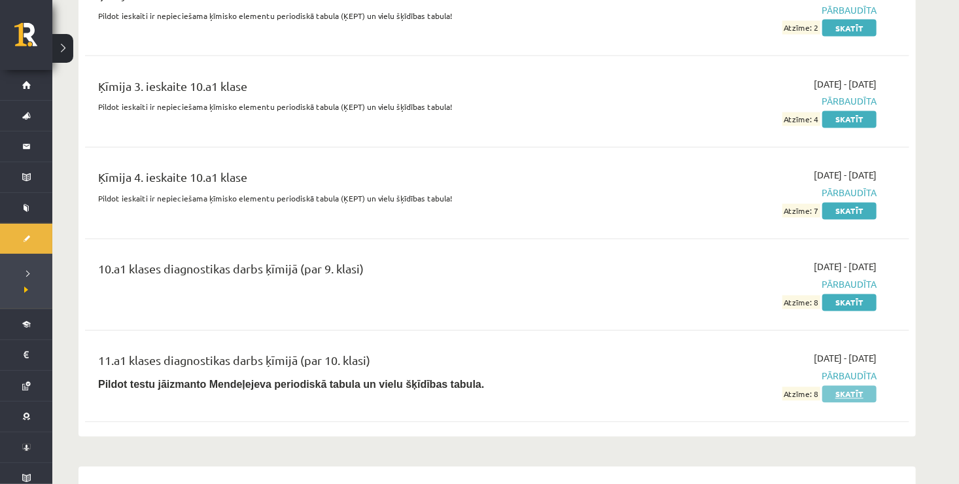
click at [846, 386] on link "Skatīt" at bounding box center [849, 394] width 54 height 17
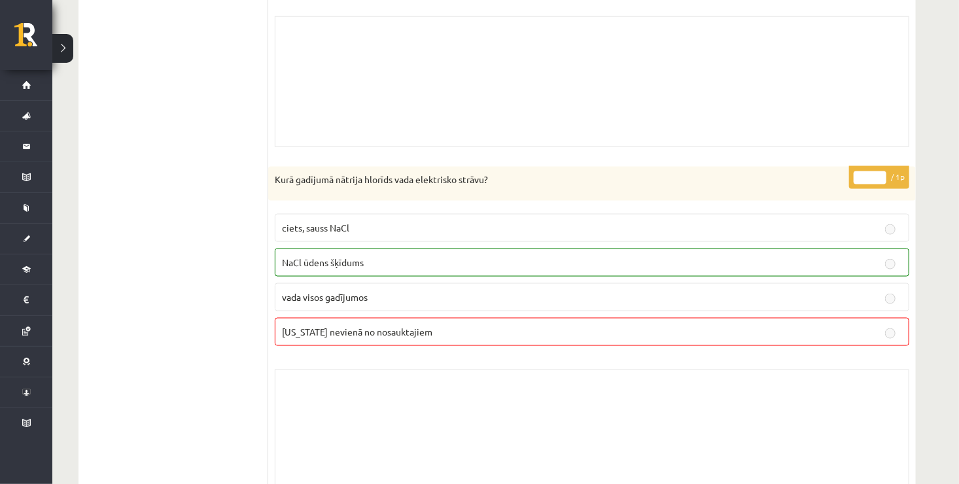
scroll to position [10450, 0]
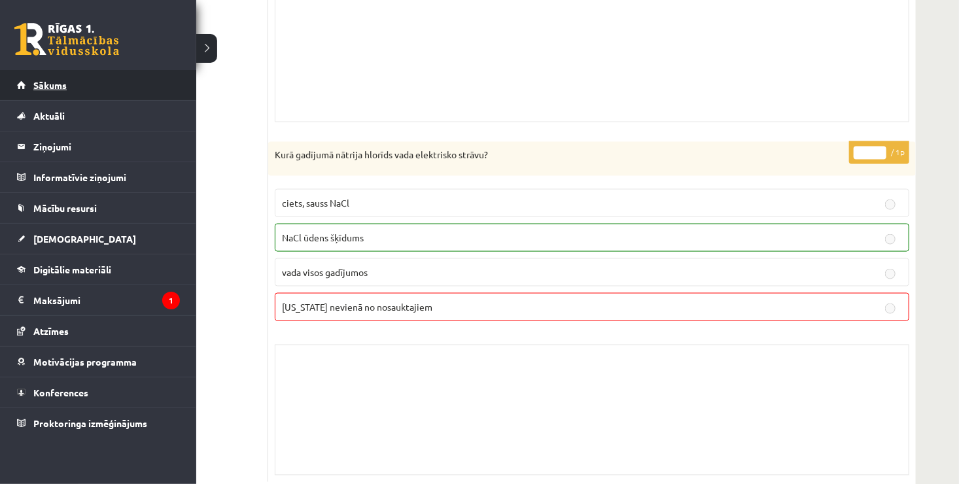
click at [39, 92] on link "Sākums" at bounding box center [98, 85] width 163 height 30
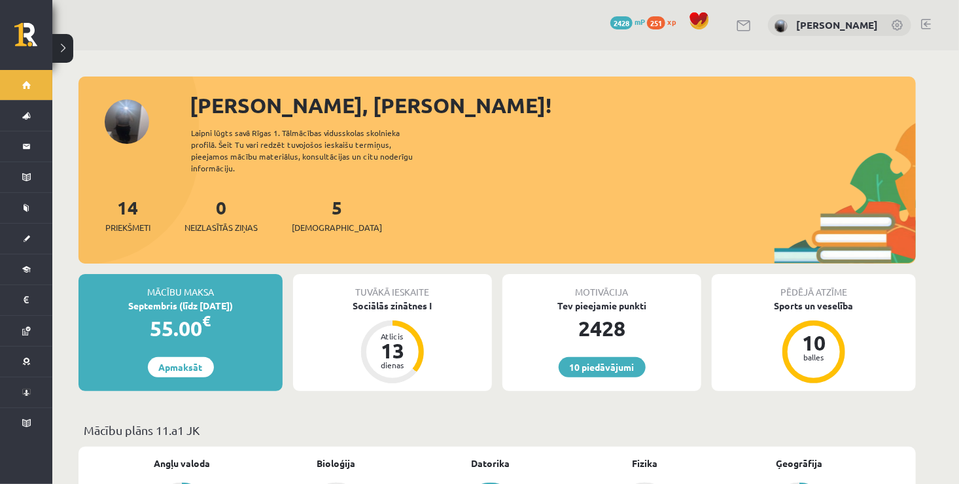
click at [317, 208] on div "5 [DEMOGRAPHIC_DATA]" at bounding box center [337, 214] width 90 height 41
click at [311, 221] on span "[DEMOGRAPHIC_DATA]" at bounding box center [337, 227] width 90 height 13
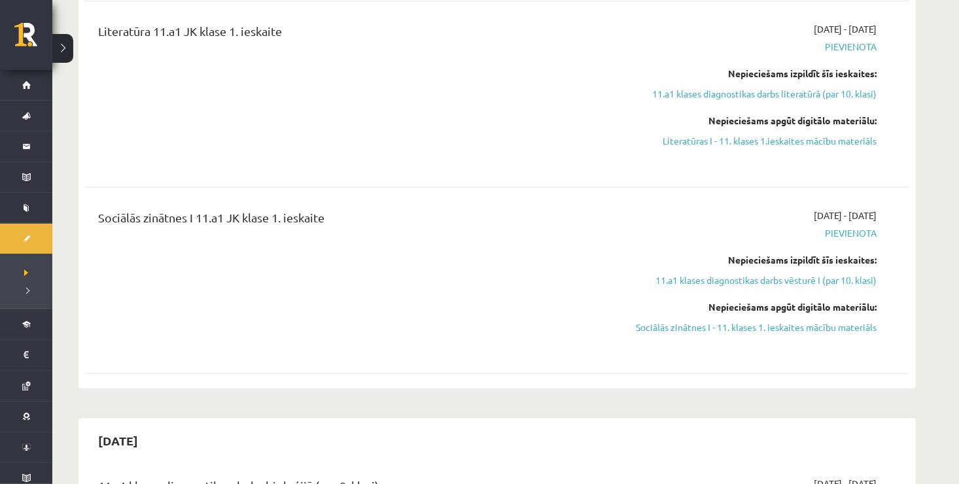
scroll to position [500, 0]
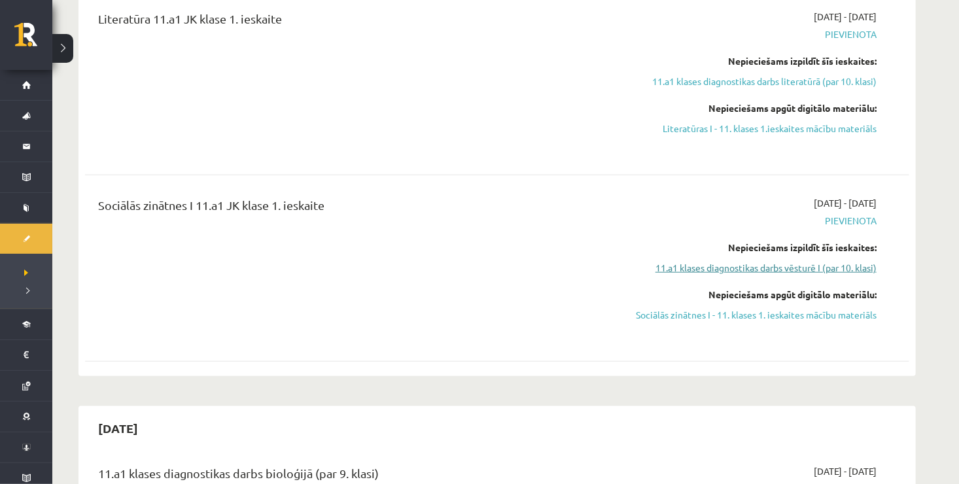
click at [747, 271] on link "11.a1 klases diagnostikas darbs vēsturē I (par 10. klasi)" at bounding box center [753, 268] width 247 height 14
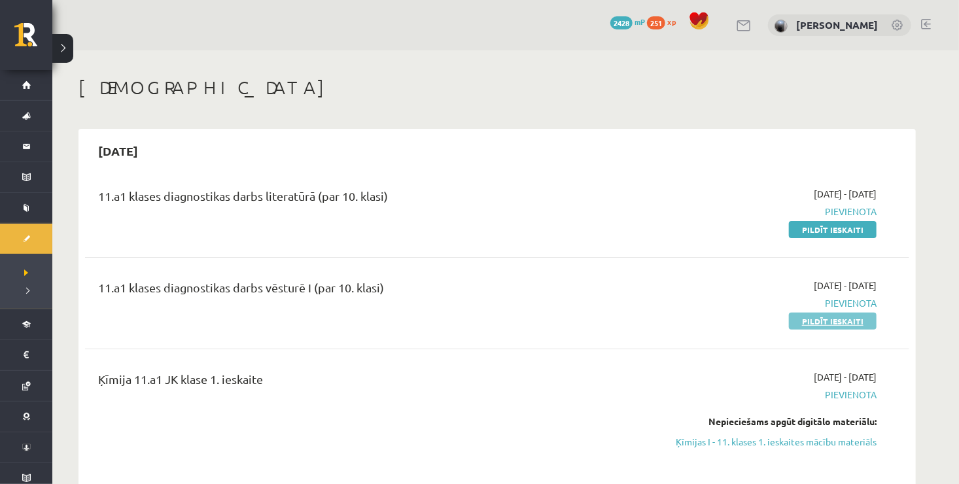
click at [819, 323] on link "Pildīt ieskaiti" at bounding box center [833, 321] width 88 height 17
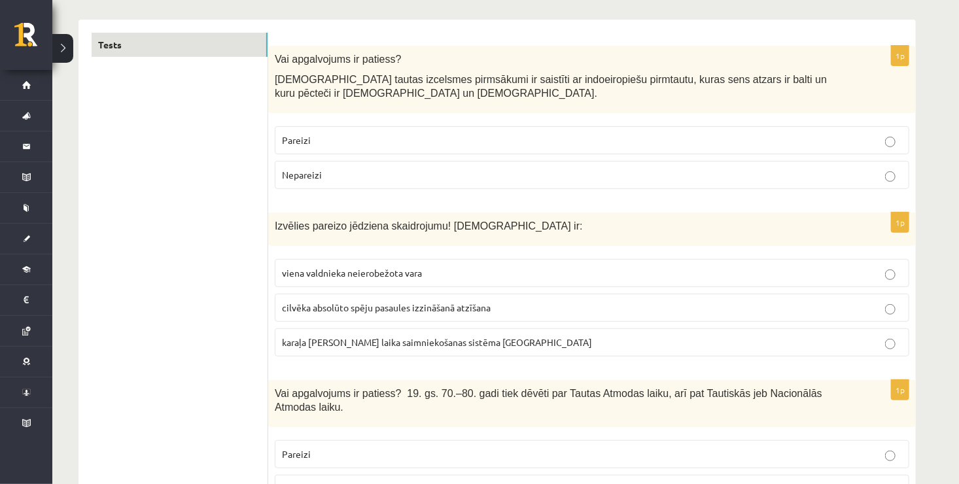
scroll to position [208, 0]
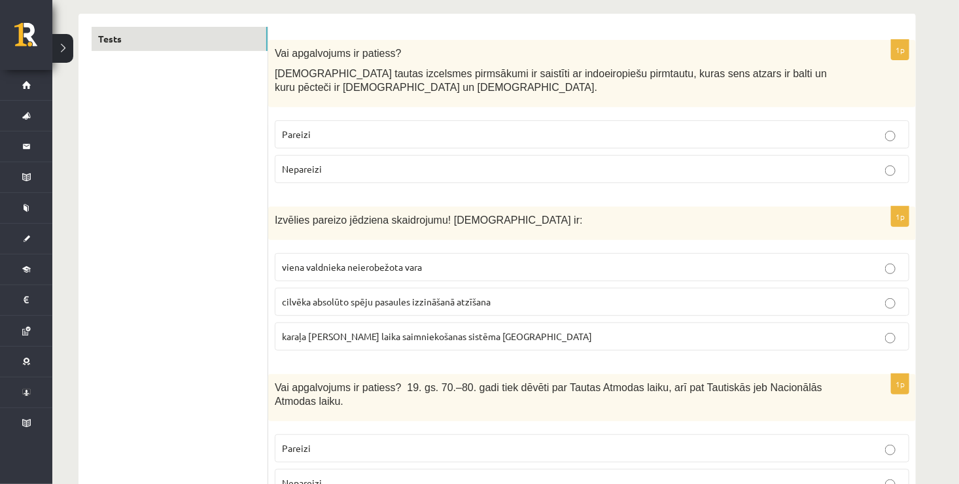
click at [391, 171] on p "Nepareizi" at bounding box center [592, 169] width 620 height 14
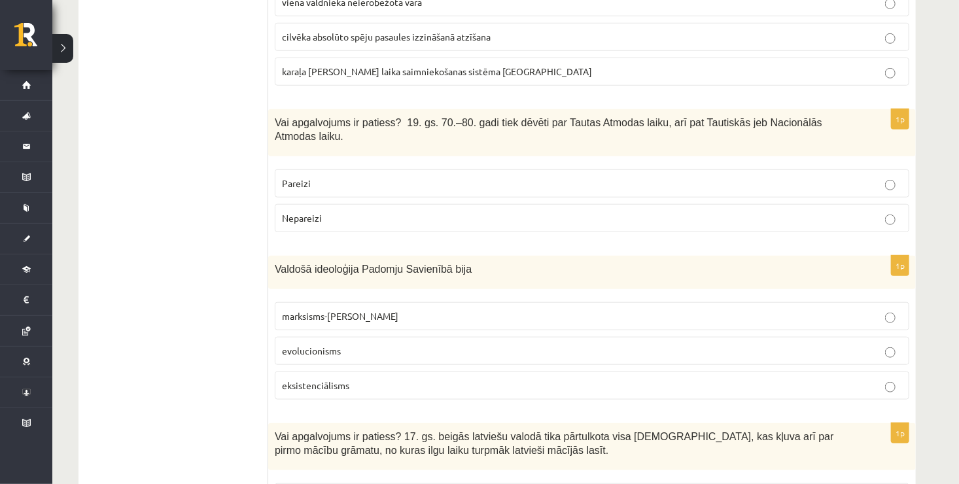
scroll to position [434, 0]
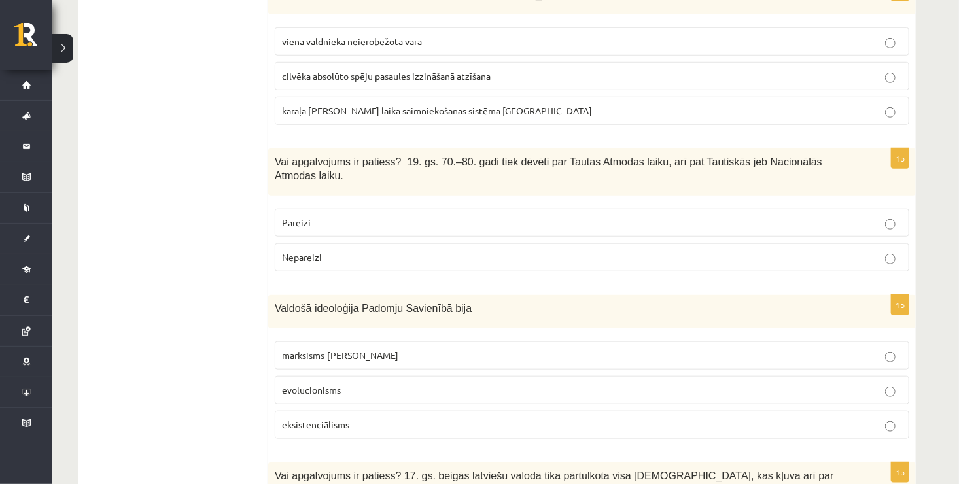
click at [706, 71] on p "cilvēka absolūto spēju pasaules izzināšanā atzīšana" at bounding box center [592, 76] width 620 height 14
click at [707, 216] on p "Pareizi" at bounding box center [592, 223] width 620 height 14
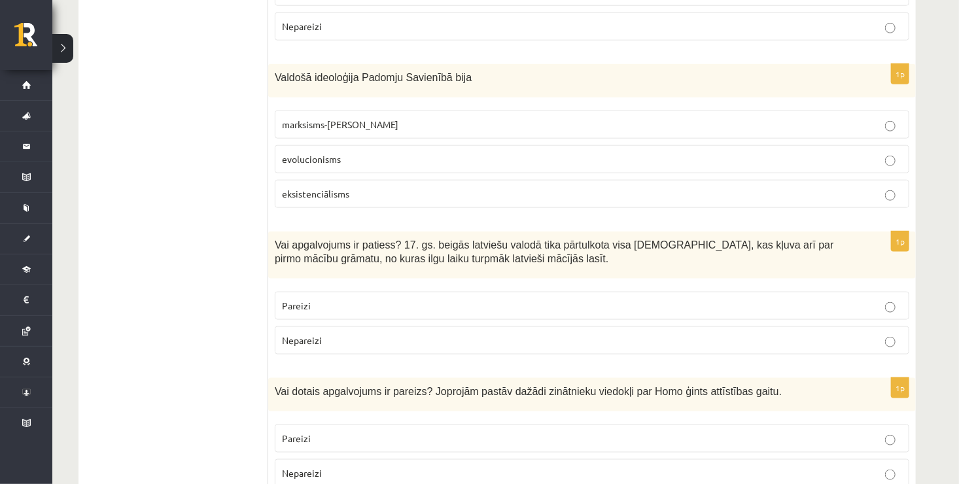
scroll to position [670, 0]
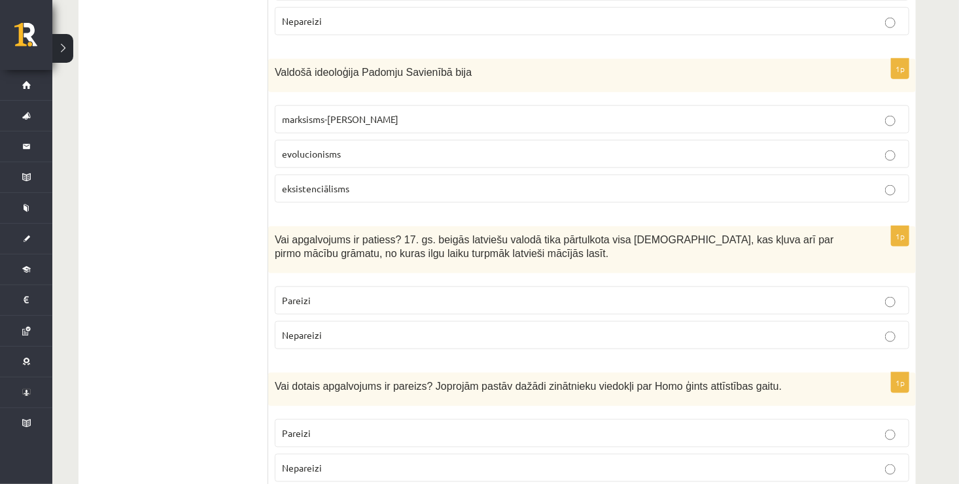
click at [435, 147] on p "evolucionisms" at bounding box center [592, 154] width 620 height 14
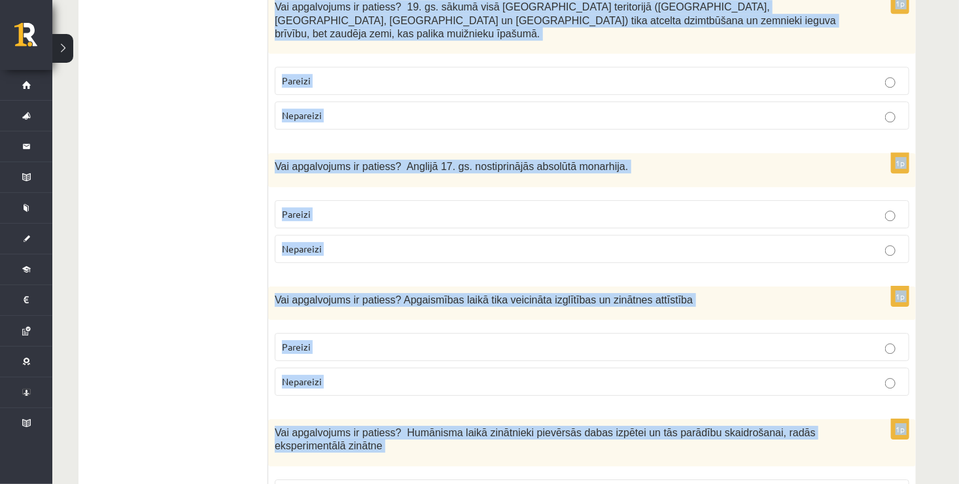
scroll to position [4397, 0]
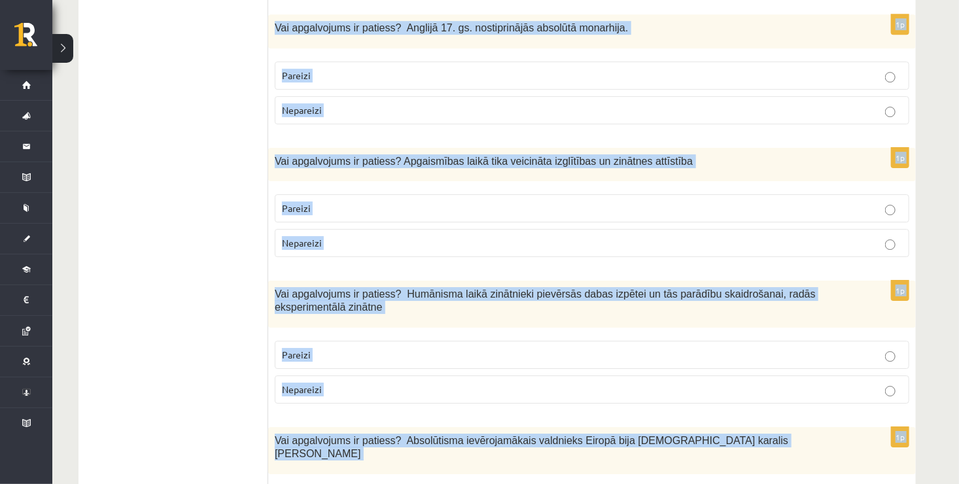
drag, startPoint x: 270, startPoint y: 28, endPoint x: 658, endPoint y: 504, distance: 614.0
copy form "Valdošā ideoloģija Padomju Savienībā bija marksisms-ļeņinisms evolucionisms eks…"
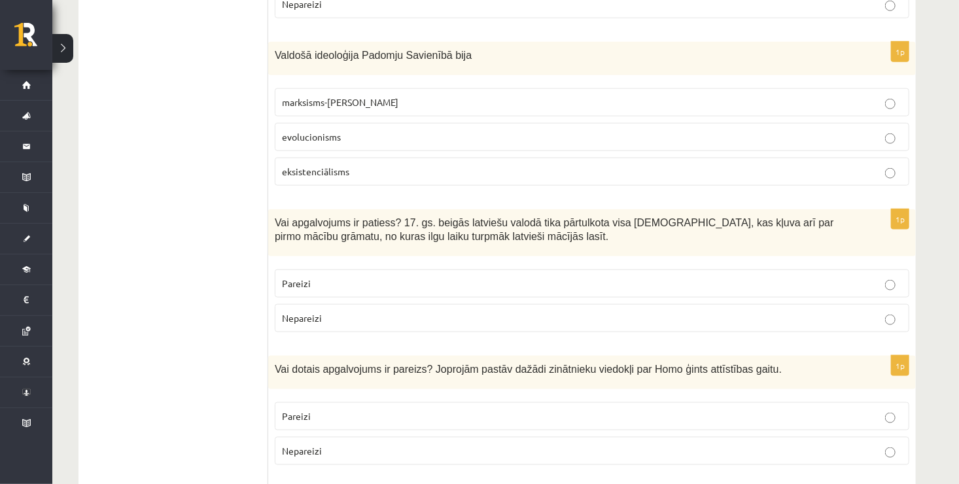
scroll to position [681, 0]
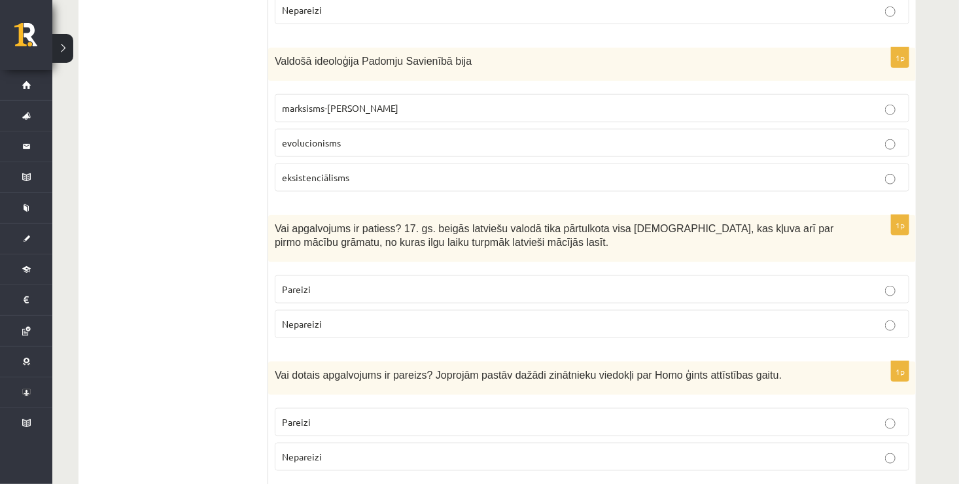
click at [542, 101] on p "marksisms-ļeņinisms" at bounding box center [592, 108] width 620 height 14
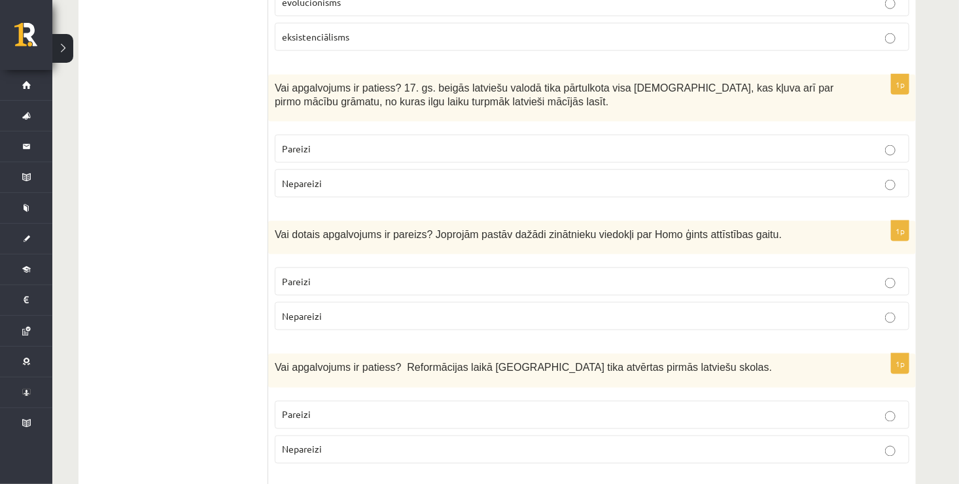
scroll to position [833, 0]
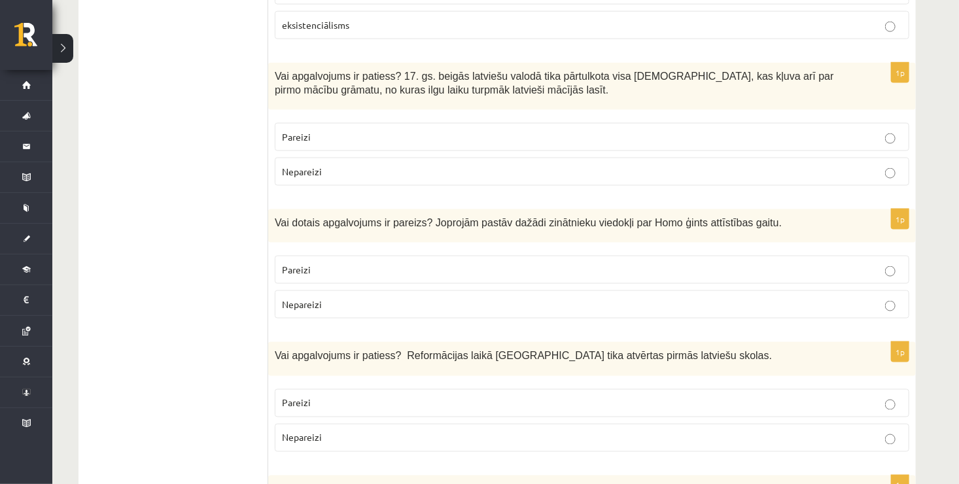
click at [362, 130] on p "Pareizi" at bounding box center [592, 137] width 620 height 14
click at [373, 262] on label "Pareizi" at bounding box center [592, 270] width 634 height 28
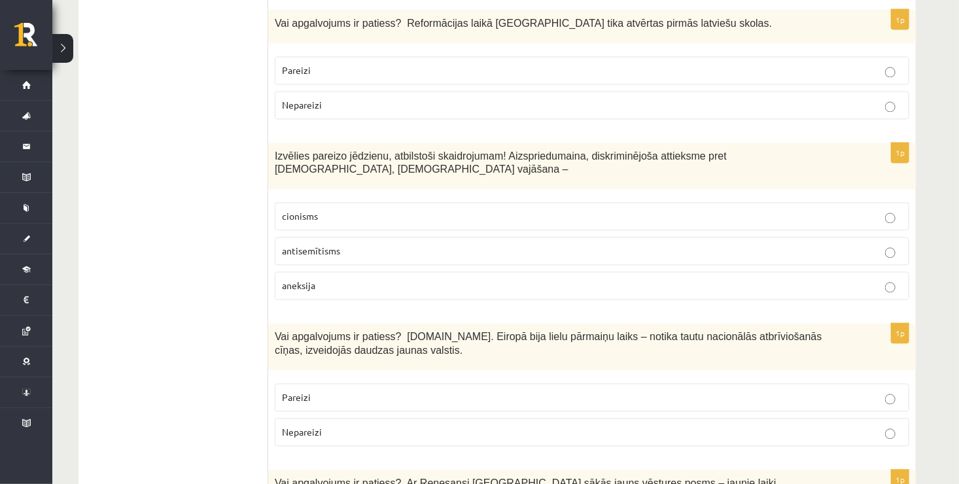
scroll to position [1114, 0]
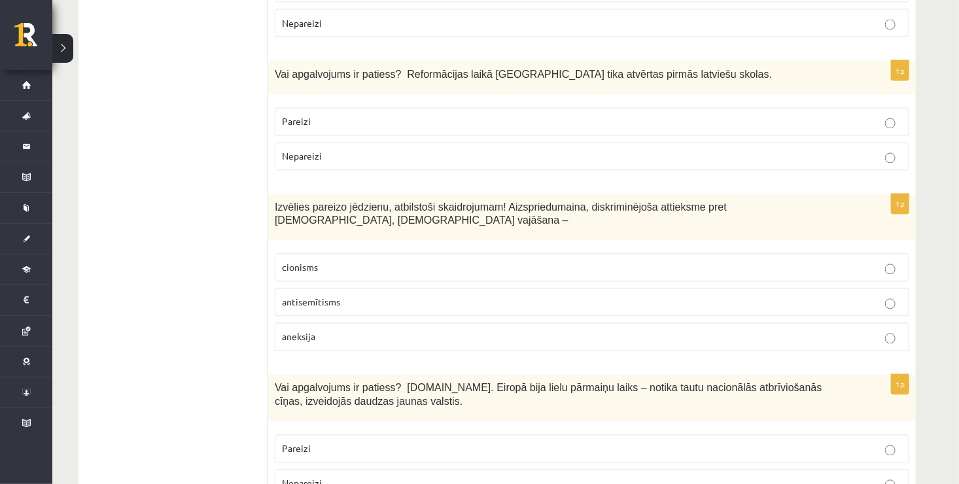
click at [378, 115] on p "Pareizi" at bounding box center [592, 122] width 620 height 14
click at [409, 288] on label "antisemītisms" at bounding box center [592, 302] width 634 height 28
click at [494, 435] on label "Pareizi" at bounding box center [592, 449] width 634 height 28
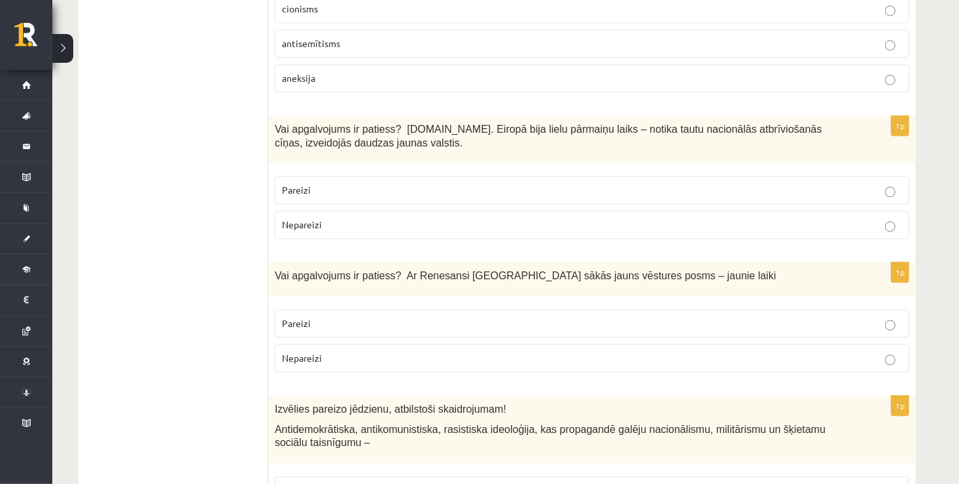
scroll to position [1480, 0]
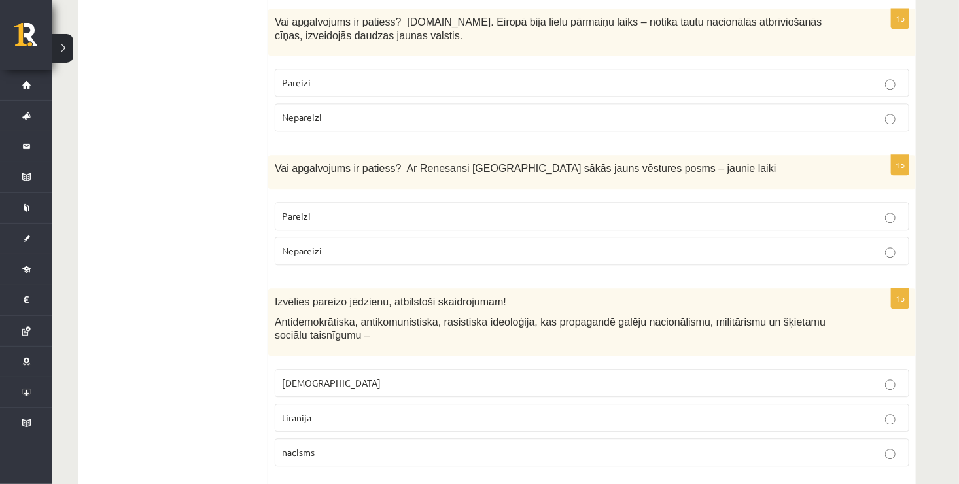
click at [882, 209] on p "Pareizi" at bounding box center [592, 216] width 620 height 14
click at [562, 369] on label "fašisms" at bounding box center [592, 383] width 634 height 28
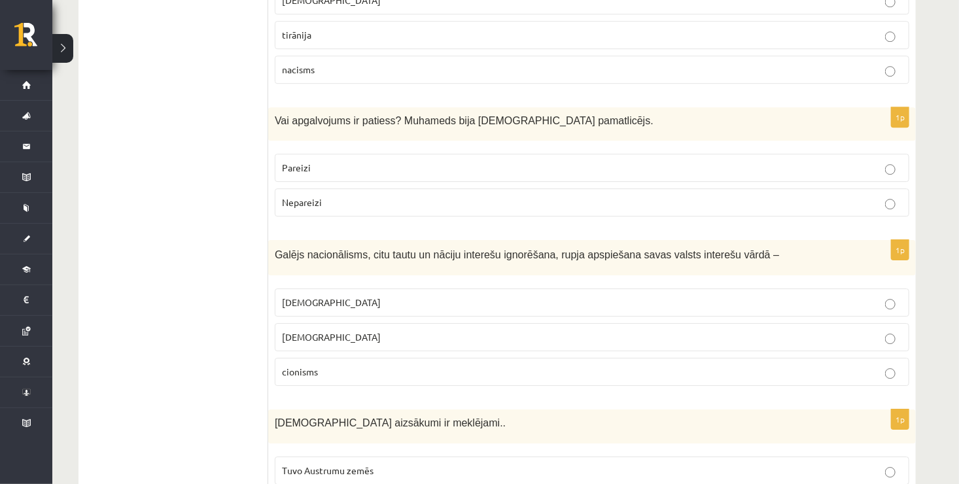
scroll to position [1891, 0]
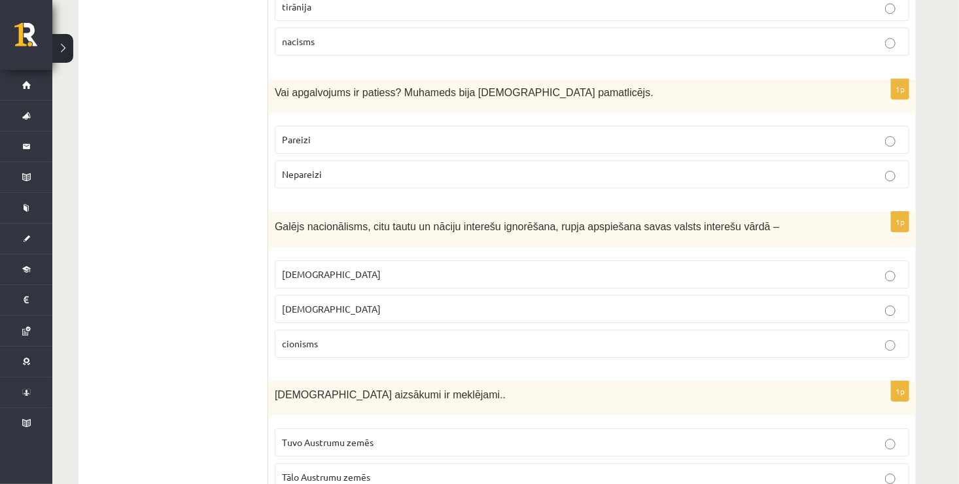
click at [466, 133] on p "Pareizi" at bounding box center [592, 140] width 620 height 14
click at [403, 267] on p "šovinisms" at bounding box center [592, 274] width 620 height 14
click at [425, 436] on p "Tuvo Austrumu zemēs" at bounding box center [592, 443] width 620 height 14
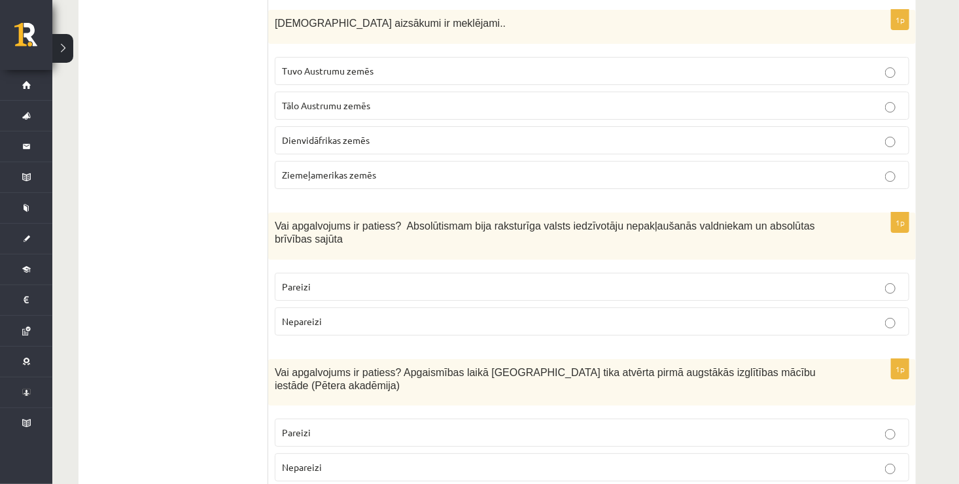
scroll to position [2319, 0]
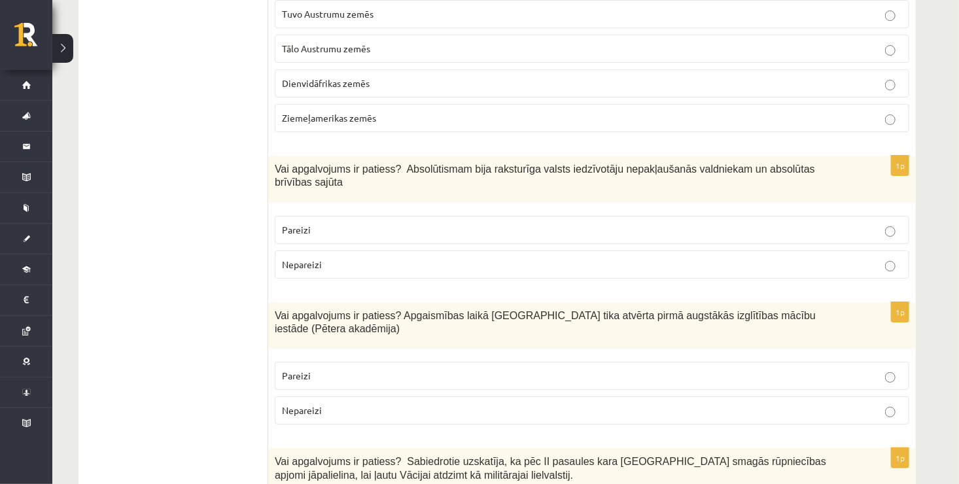
click at [340, 258] on p "Nepareizi" at bounding box center [592, 265] width 620 height 14
click at [344, 369] on p "Pareizi" at bounding box center [592, 376] width 620 height 14
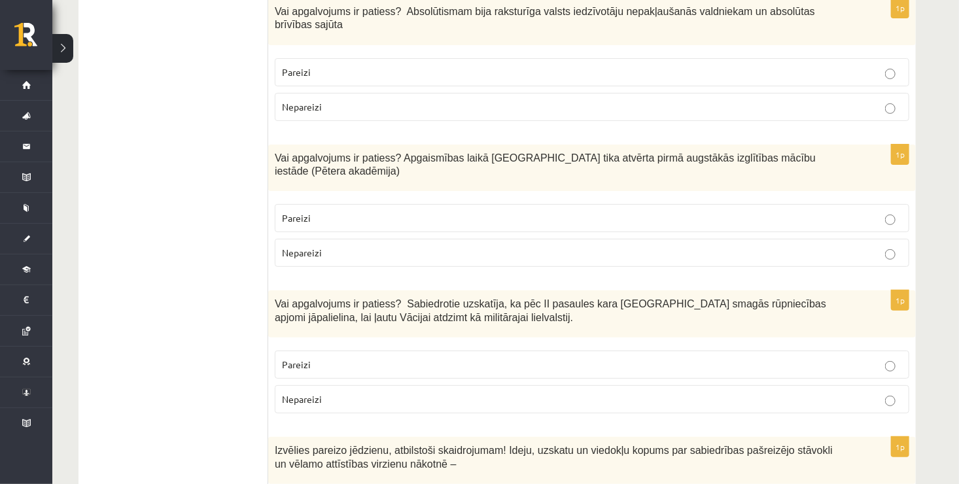
scroll to position [2511, 0]
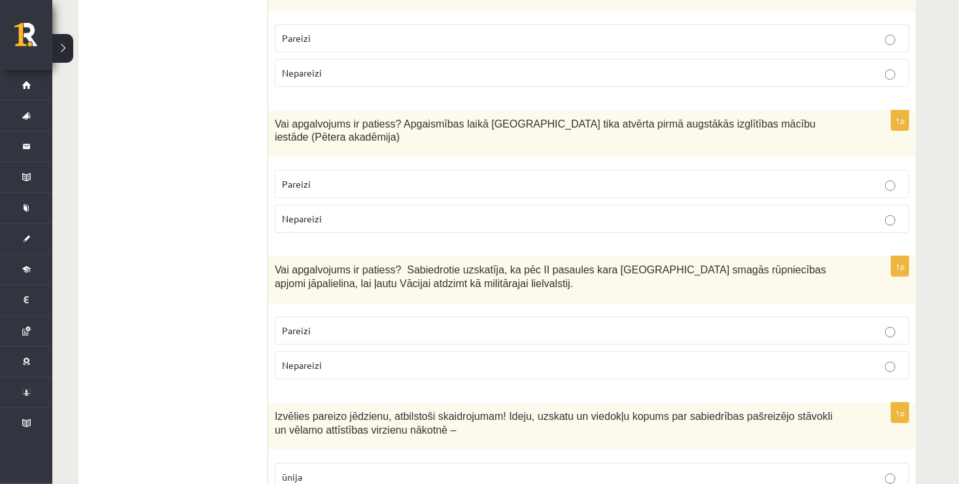
click at [846, 351] on label "Nepareizi" at bounding box center [592, 365] width 634 height 28
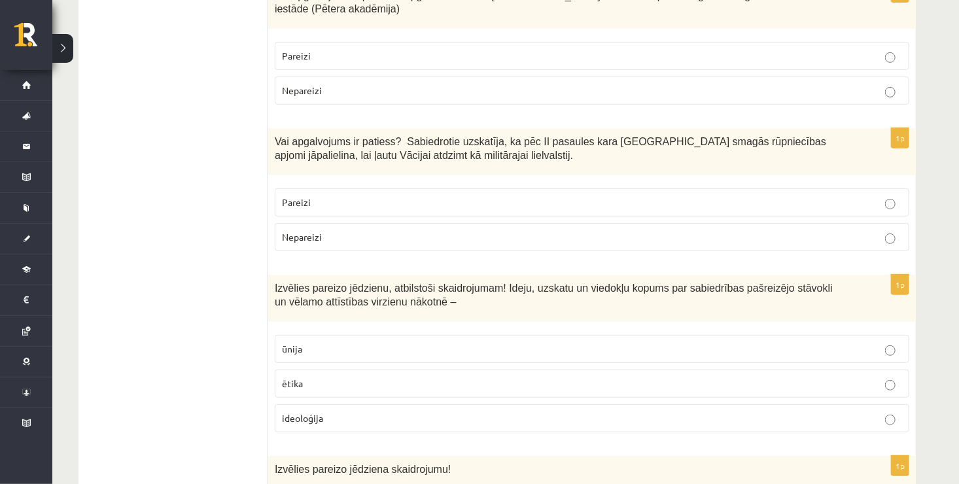
scroll to position [2701, 0]
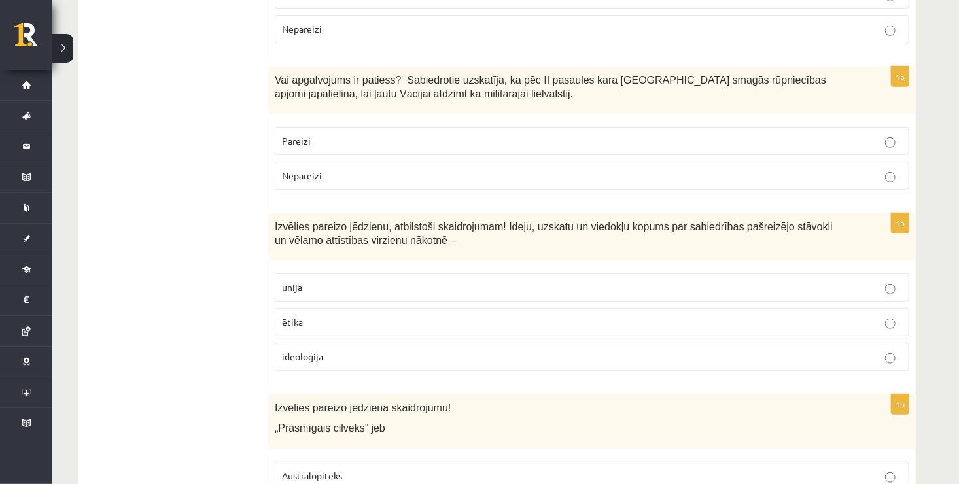
click at [443, 350] on p "ideoloģija" at bounding box center [592, 357] width 620 height 14
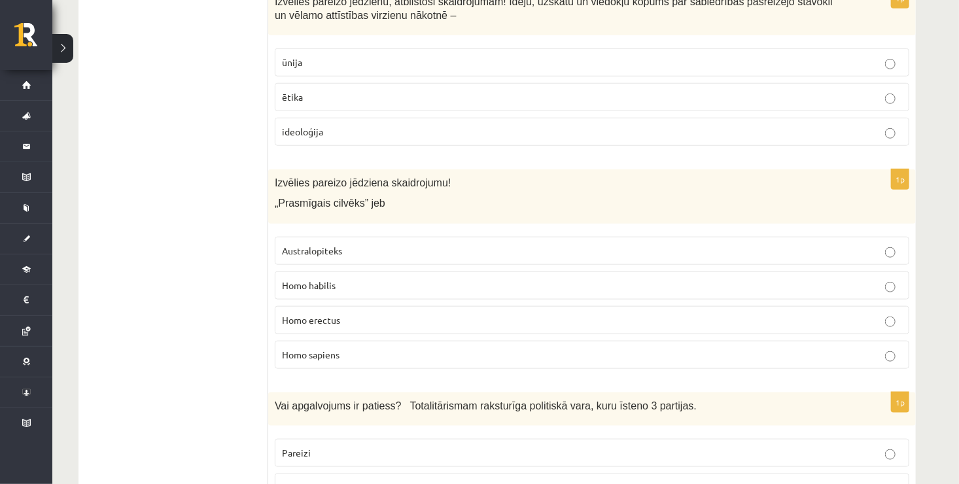
scroll to position [2960, 0]
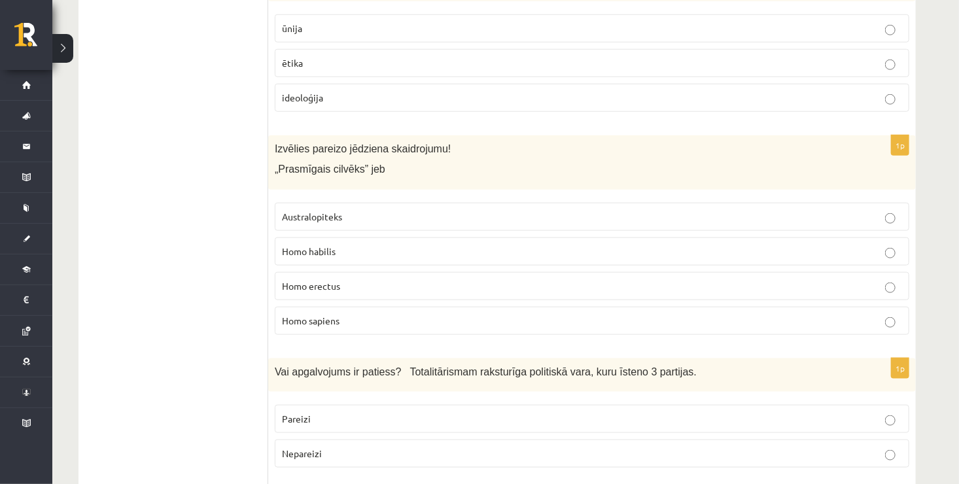
click at [372, 245] on p "Homo habilis" at bounding box center [592, 252] width 620 height 14
click at [371, 447] on p "Nepareizi" at bounding box center [592, 454] width 620 height 14
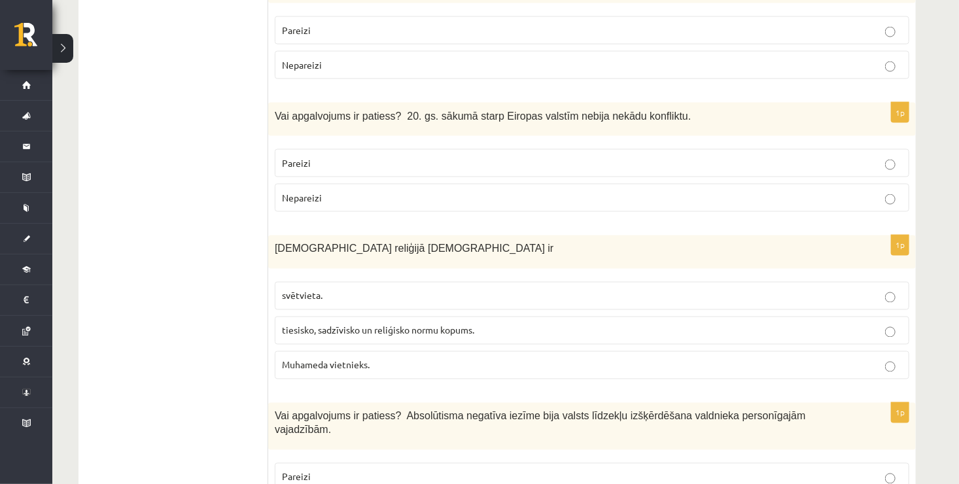
scroll to position [3359, 0]
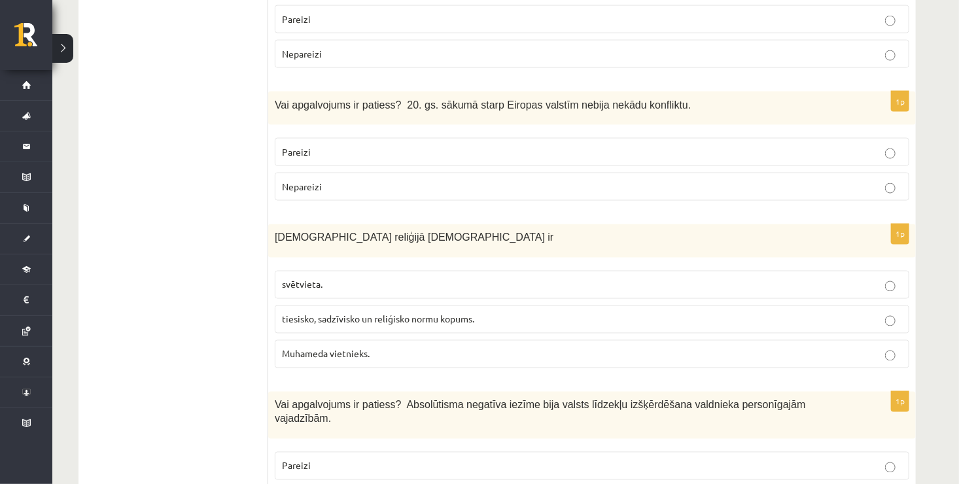
click at [555, 173] on label "Nepareizi" at bounding box center [592, 187] width 634 height 28
click at [380, 313] on span "tiesisko, sadzīvisko un reliģisko normu kopums." at bounding box center [378, 319] width 192 height 12
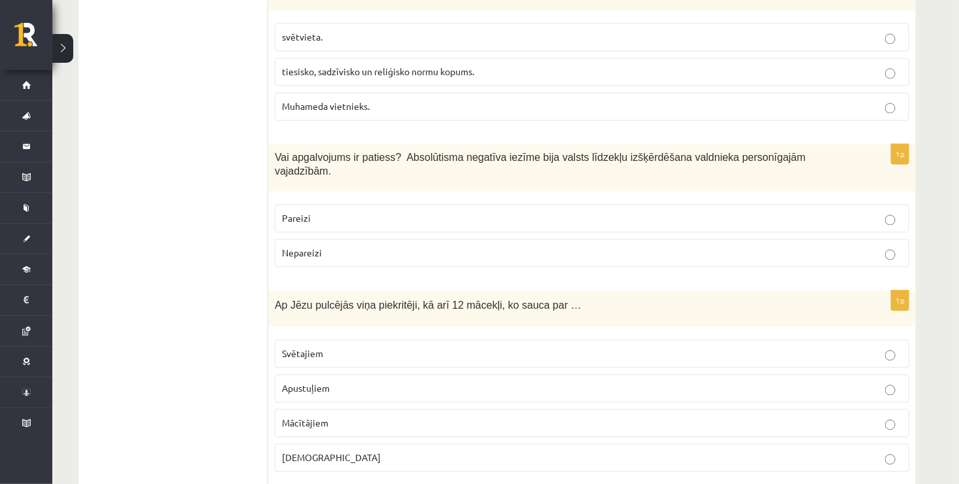
scroll to position [3612, 0]
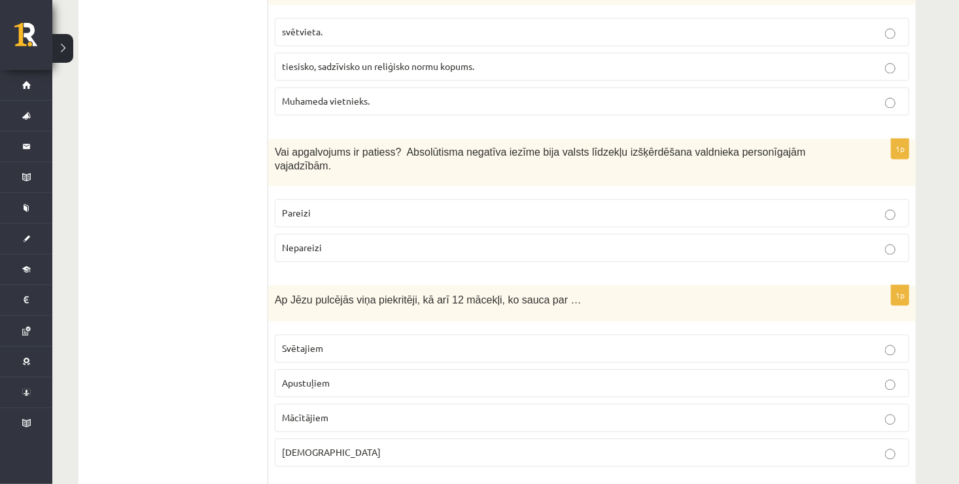
click at [493, 206] on p "Pareizi" at bounding box center [592, 213] width 620 height 14
click at [398, 328] on fieldset "Svētajiem Apustuļiem Mācītājiem Bīskapiem" at bounding box center [592, 399] width 634 height 143
click at [830, 403] on label "Mācītājiem" at bounding box center [592, 417] width 634 height 28
drag, startPoint x: 958, startPoint y: 382, endPoint x: 966, endPoint y: 373, distance: 12.1
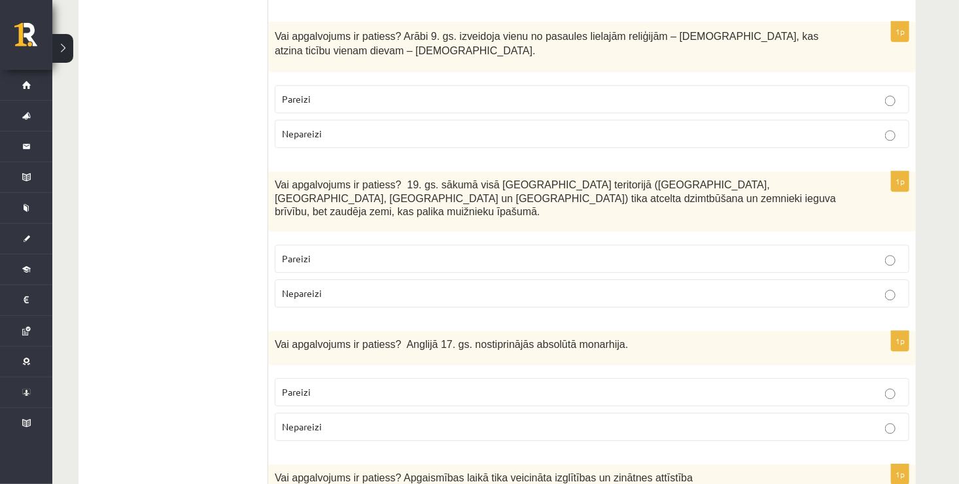
scroll to position [4052, 0]
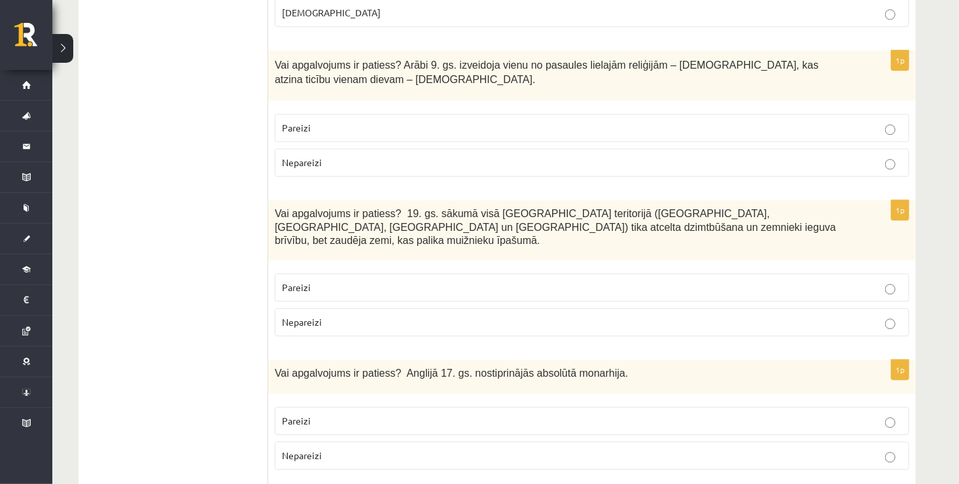
drag, startPoint x: 594, startPoint y: 50, endPoint x: 542, endPoint y: 39, distance: 53.5
click at [542, 114] on label "Pareizi" at bounding box center [592, 128] width 634 height 28
click at [496, 114] on label "Pareizi" at bounding box center [592, 128] width 634 height 28
click at [447, 315] on p "Nepareizi" at bounding box center [592, 322] width 620 height 14
click at [443, 414] on p "Pareizi" at bounding box center [592, 421] width 620 height 14
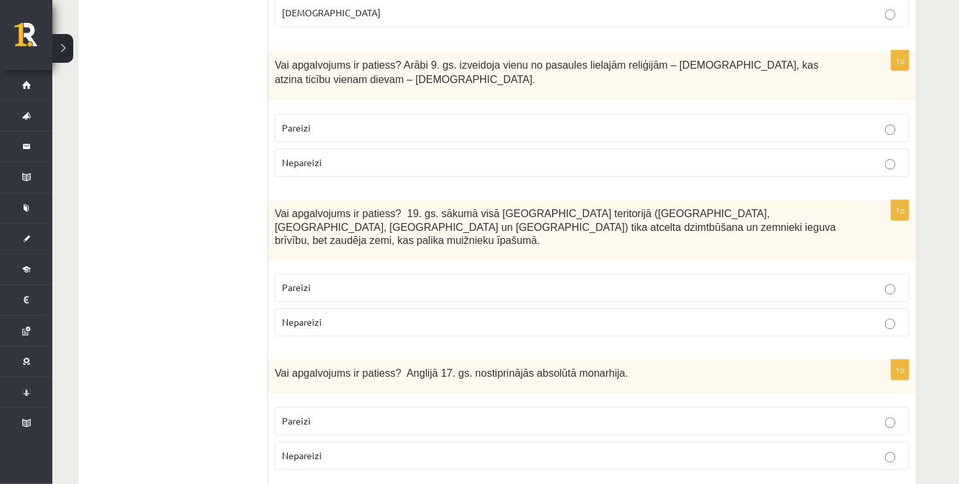
scroll to position [4397, 0]
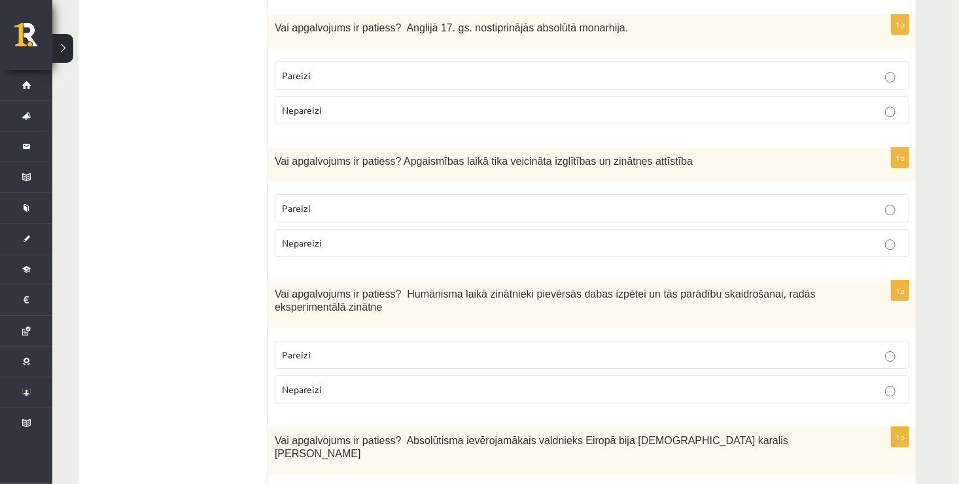
click at [755, 236] on p "Nepareizi" at bounding box center [592, 243] width 620 height 14
click at [538, 348] on p "Pareizi" at bounding box center [592, 355] width 620 height 14
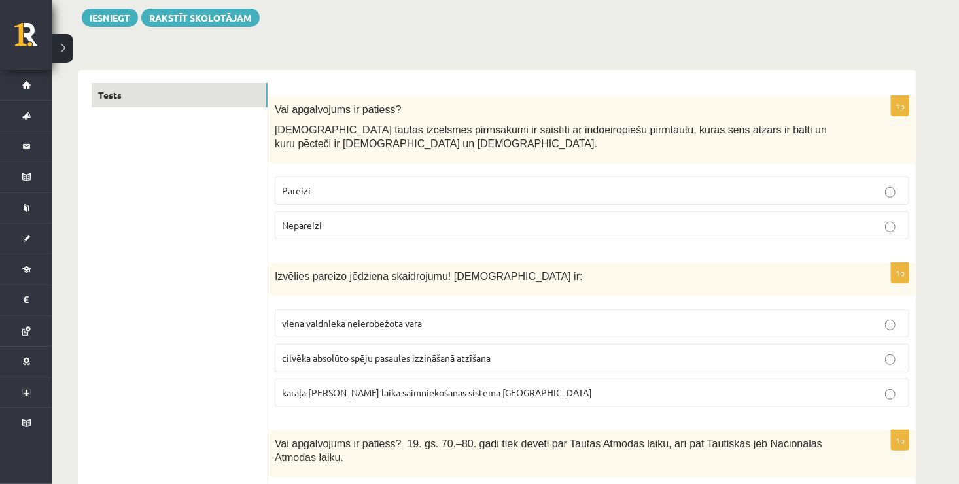
scroll to position [0, 0]
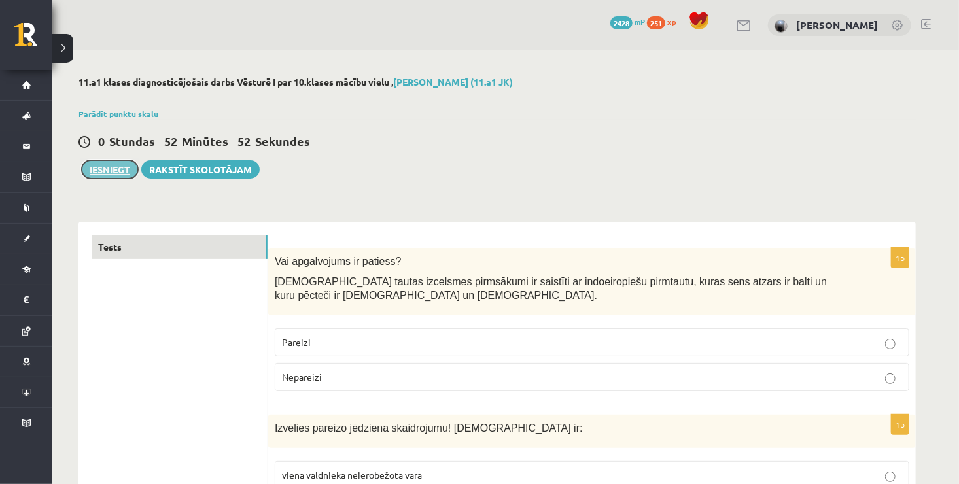
click at [120, 161] on button "Iesniegt" at bounding box center [110, 169] width 56 height 18
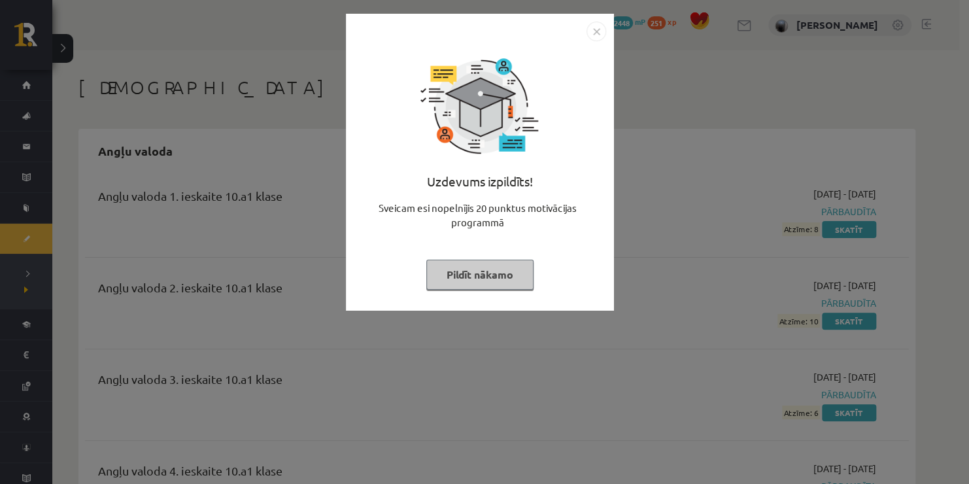
click at [471, 284] on button "Pildīt nākamo" at bounding box center [479, 275] width 107 height 30
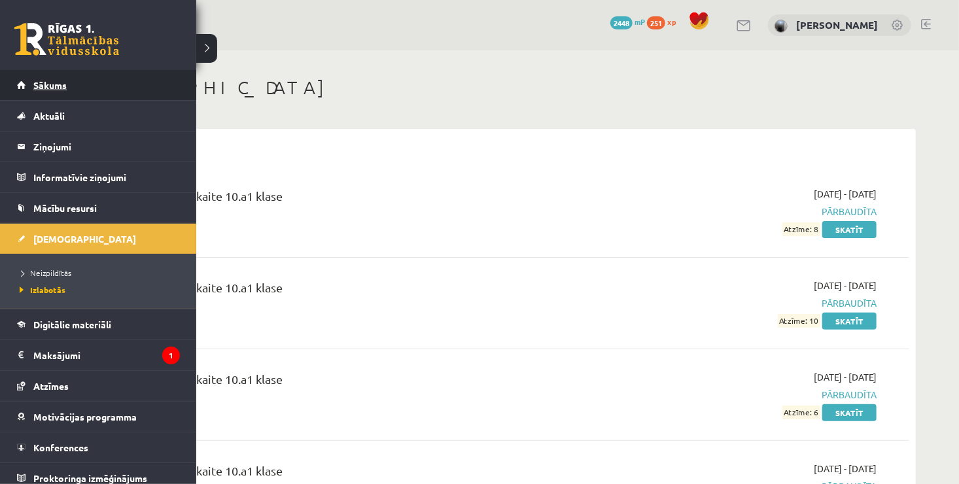
click at [29, 92] on link "Sākums" at bounding box center [98, 85] width 163 height 30
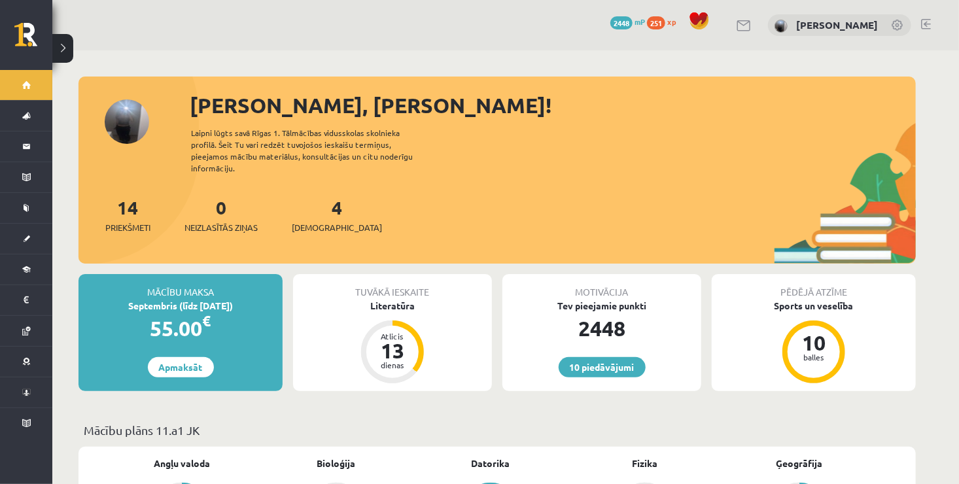
scroll to position [68, 0]
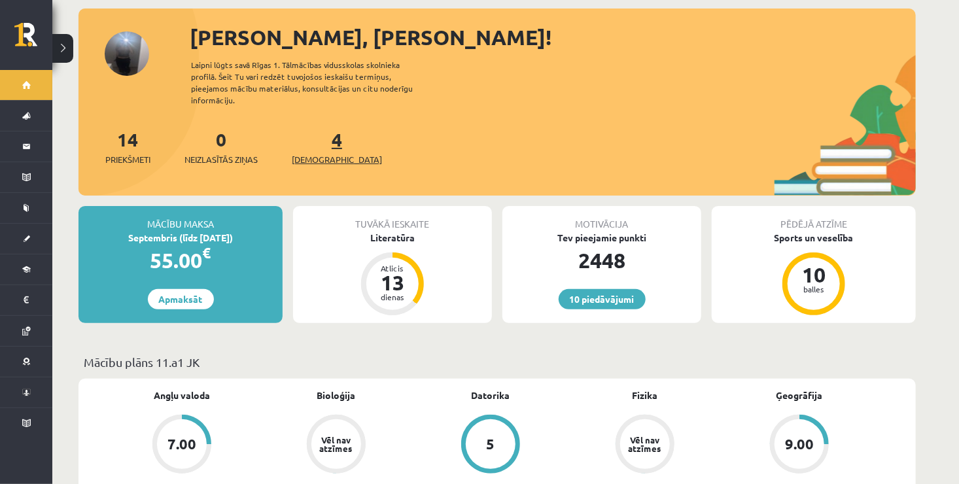
click at [315, 137] on link "4 Ieskaites" at bounding box center [337, 147] width 90 height 39
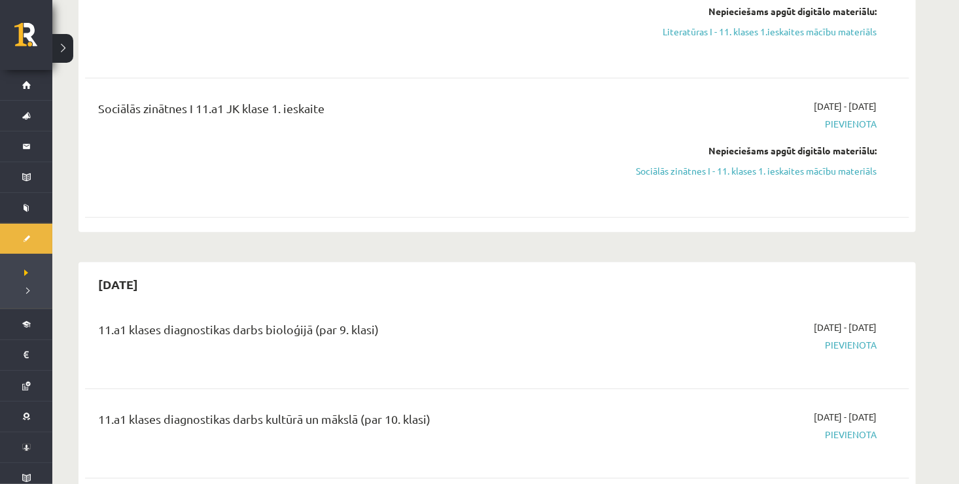
scroll to position [481, 0]
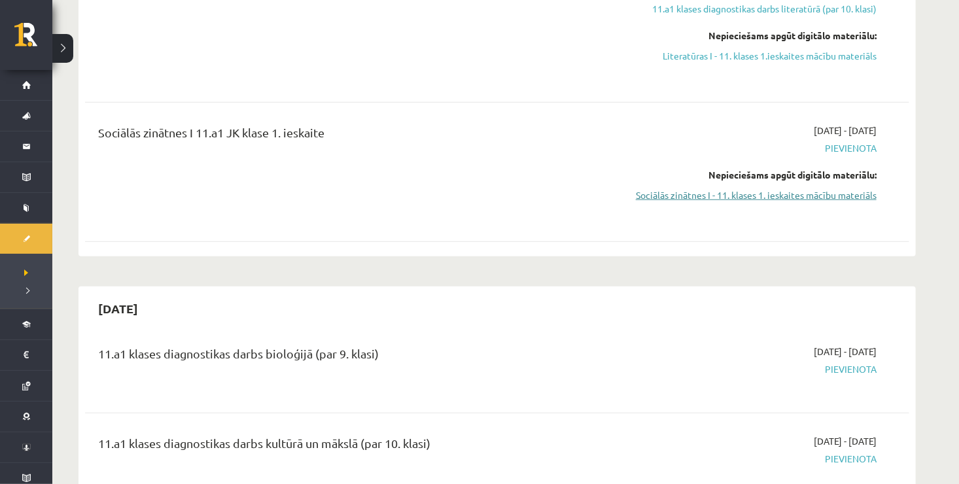
click at [739, 194] on link "Sociālās zinātnes I - 11. klases 1. ieskaites mācību materiāls" at bounding box center [753, 195] width 247 height 14
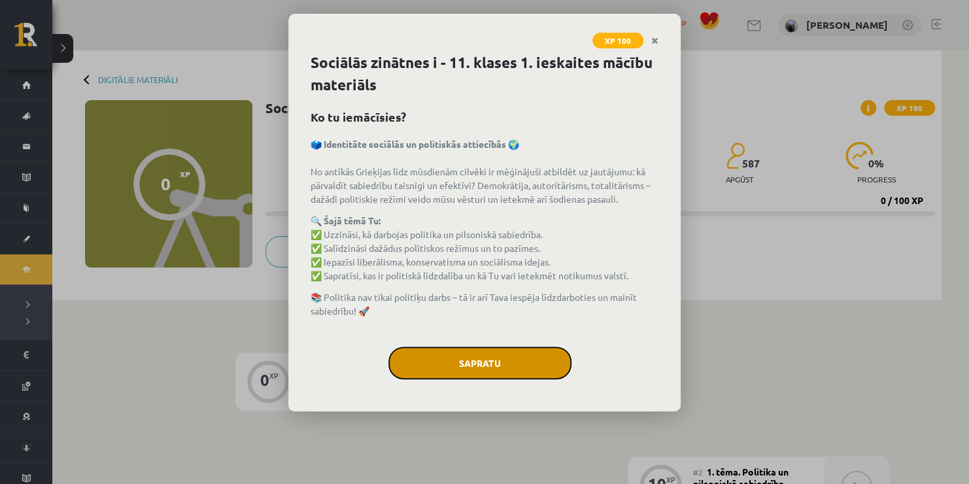
click at [481, 355] on button "Sapratu" at bounding box center [479, 363] width 183 height 33
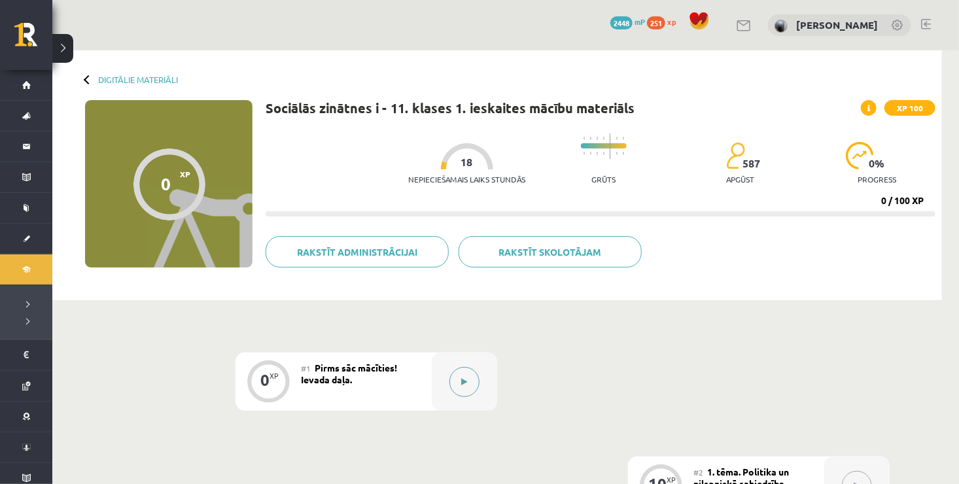
click at [470, 382] on button at bounding box center [464, 382] width 30 height 30
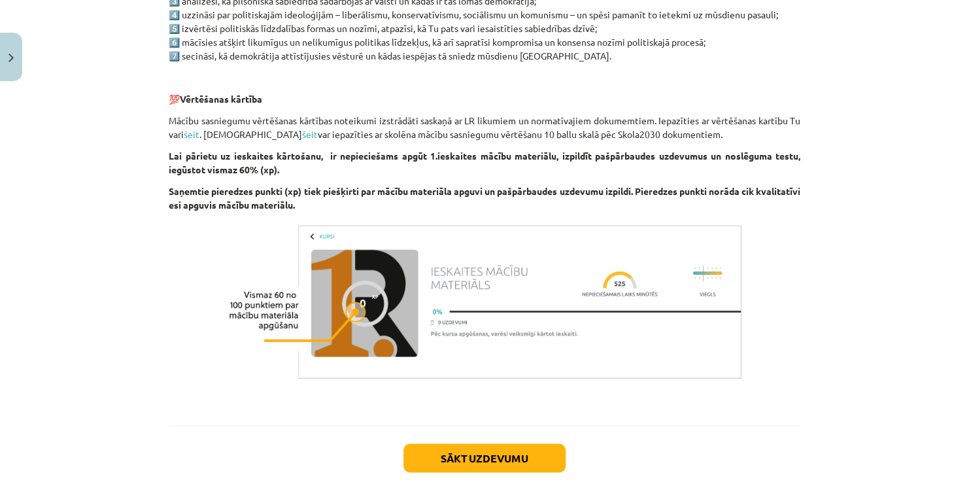
scroll to position [760, 0]
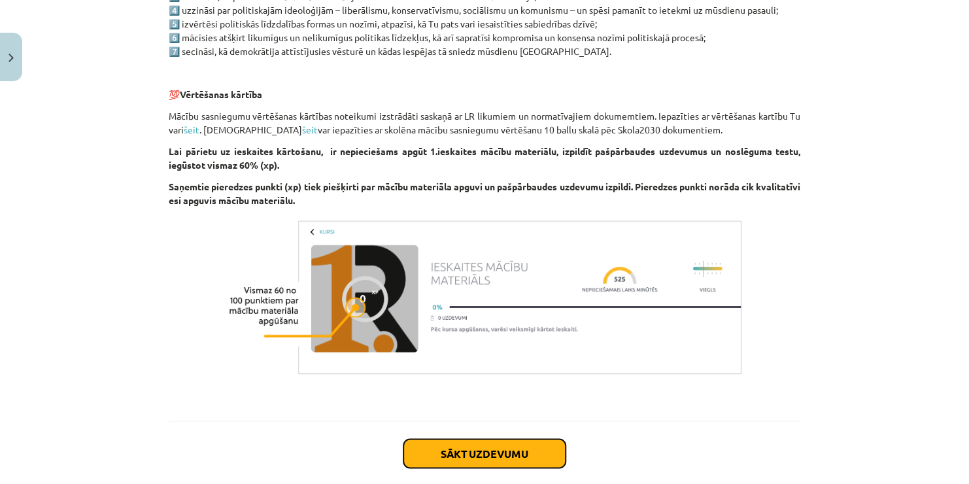
click at [456, 450] on button "Sākt uzdevumu" at bounding box center [484, 453] width 162 height 29
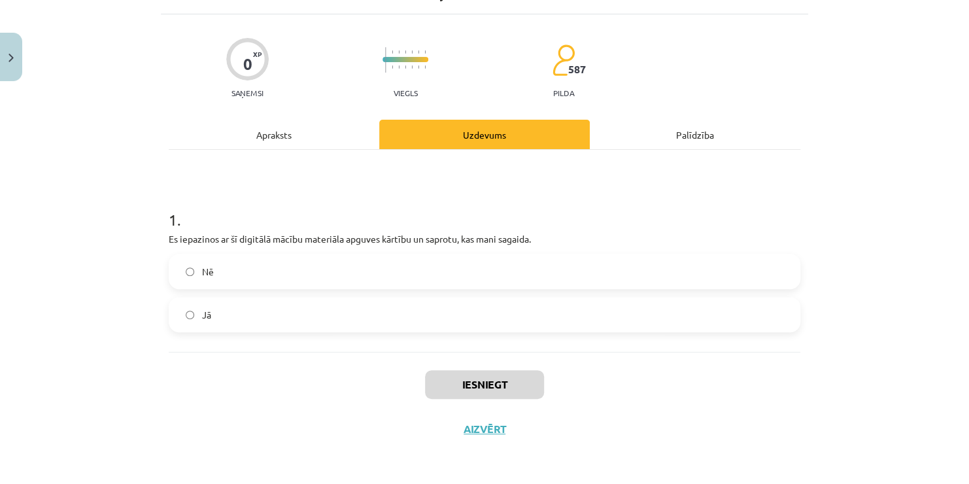
scroll to position [33, 0]
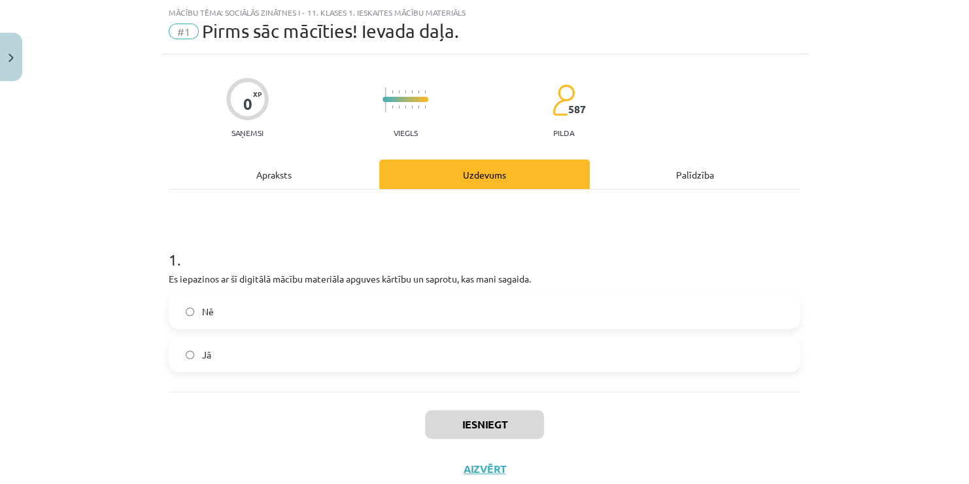
click at [247, 348] on label "Jā" at bounding box center [484, 354] width 629 height 33
click at [474, 430] on button "Iesniegt" at bounding box center [484, 424] width 119 height 29
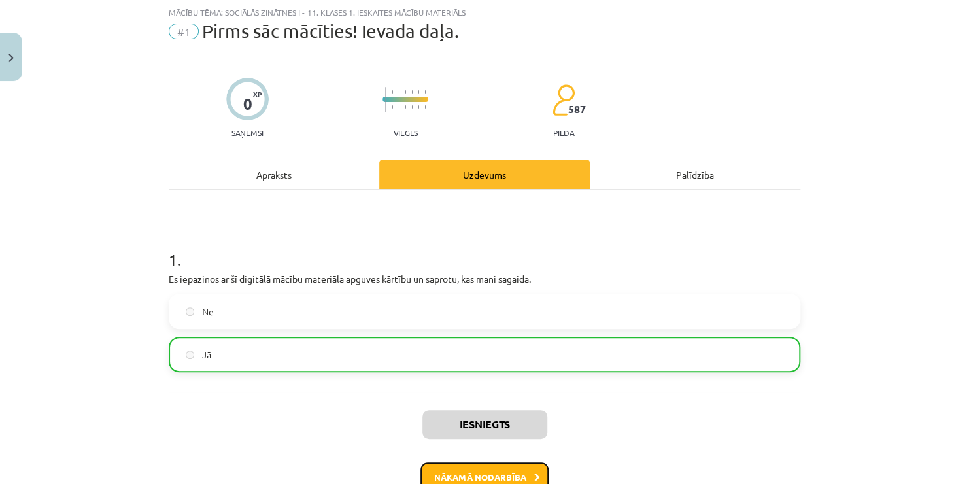
click at [488, 465] on button "Nākamā nodarbība" at bounding box center [484, 477] width 128 height 30
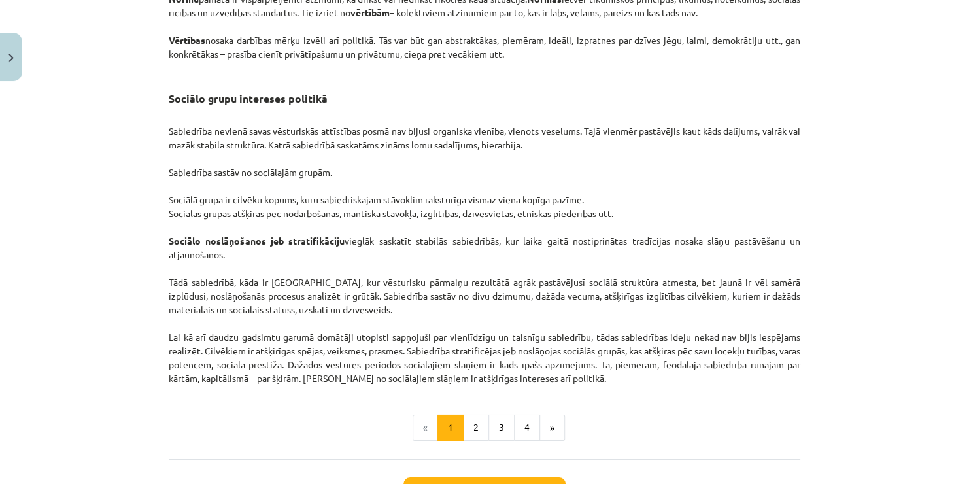
scroll to position [1919, 0]
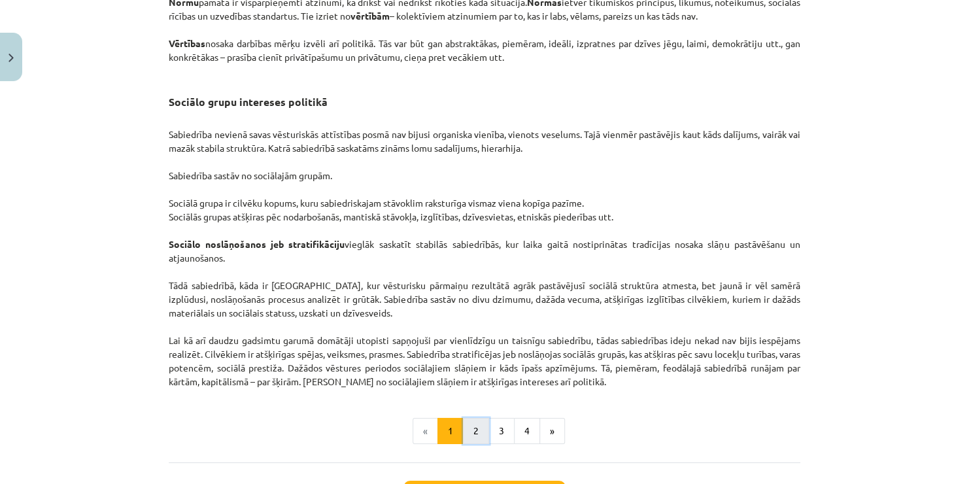
click at [472, 444] on button "2" at bounding box center [476, 431] width 26 height 26
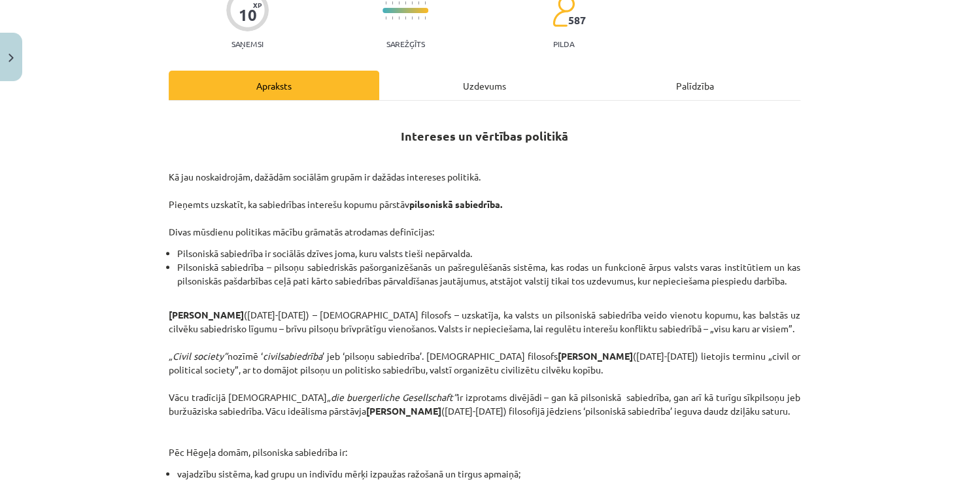
scroll to position [119, 0]
